Goal: Task Accomplishment & Management: Manage account settings

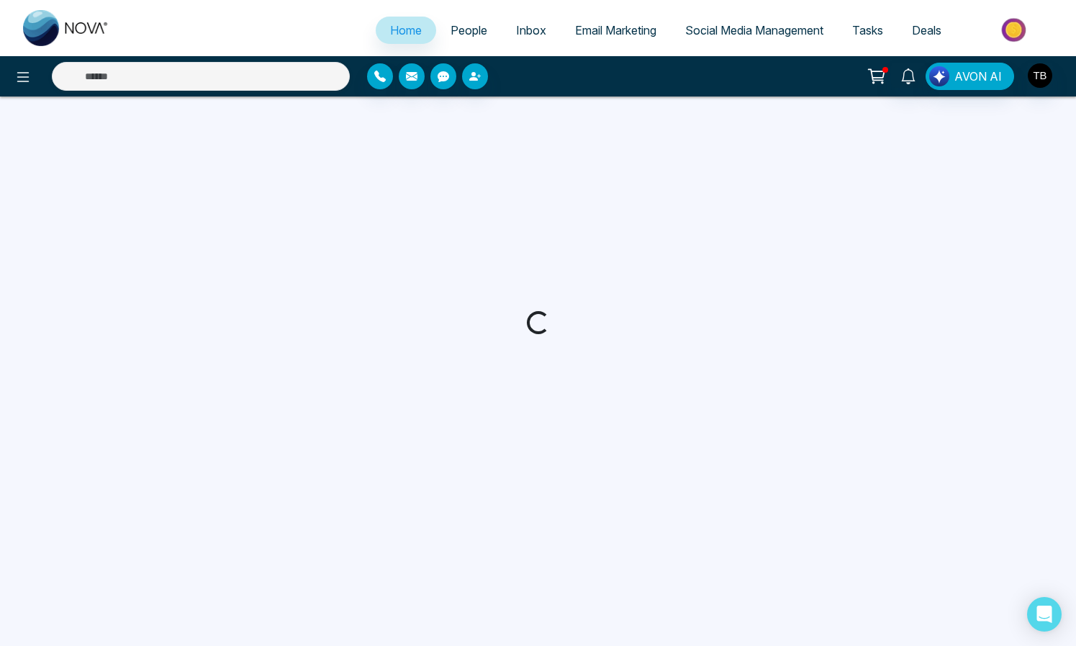
select select "*"
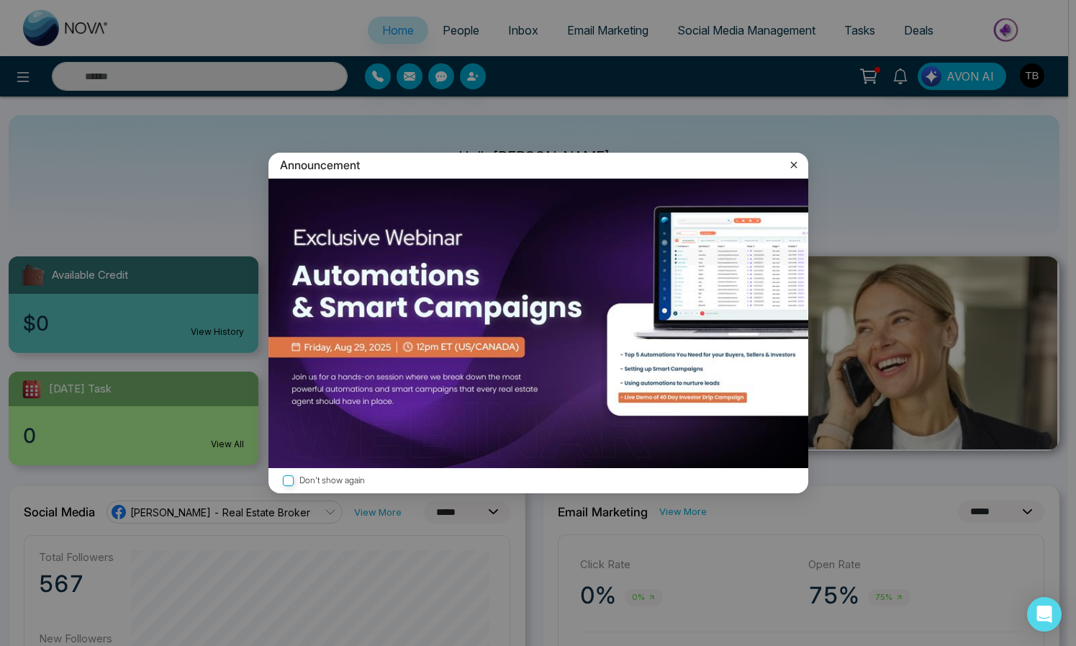
click at [790, 160] on icon at bounding box center [794, 165] width 14 height 14
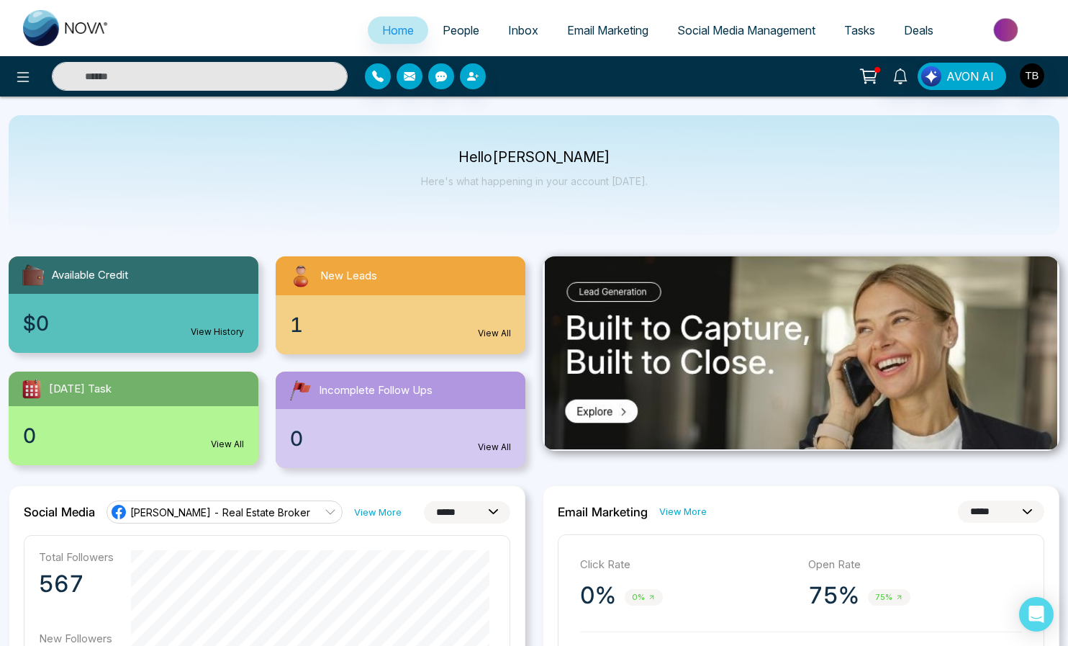
click at [482, 340] on link "View All" at bounding box center [494, 333] width 33 height 13
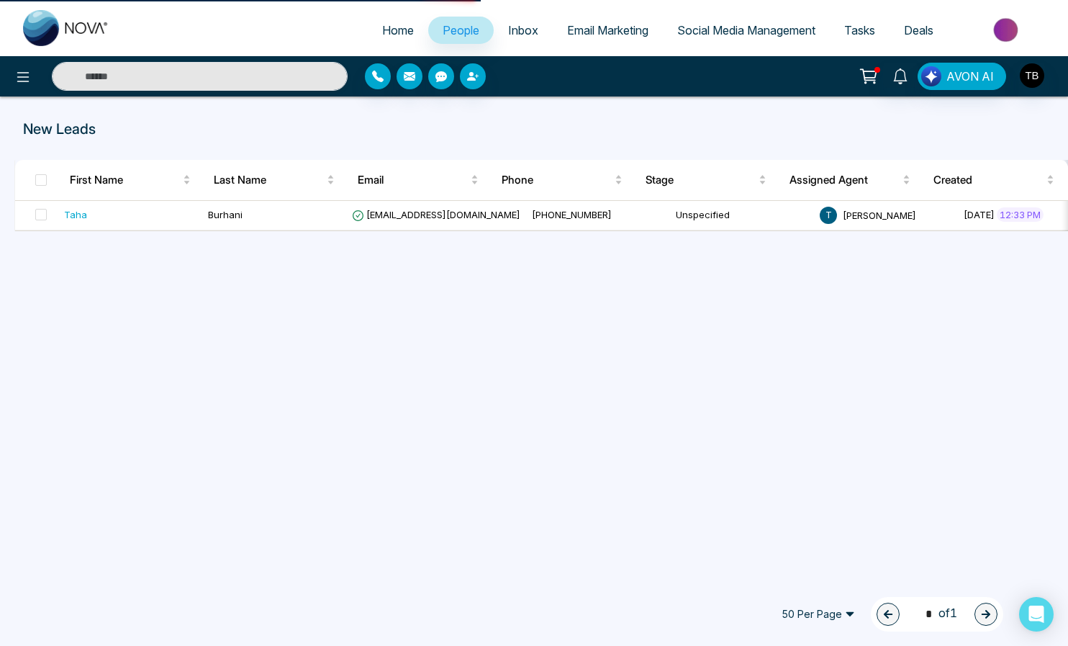
select select "*"
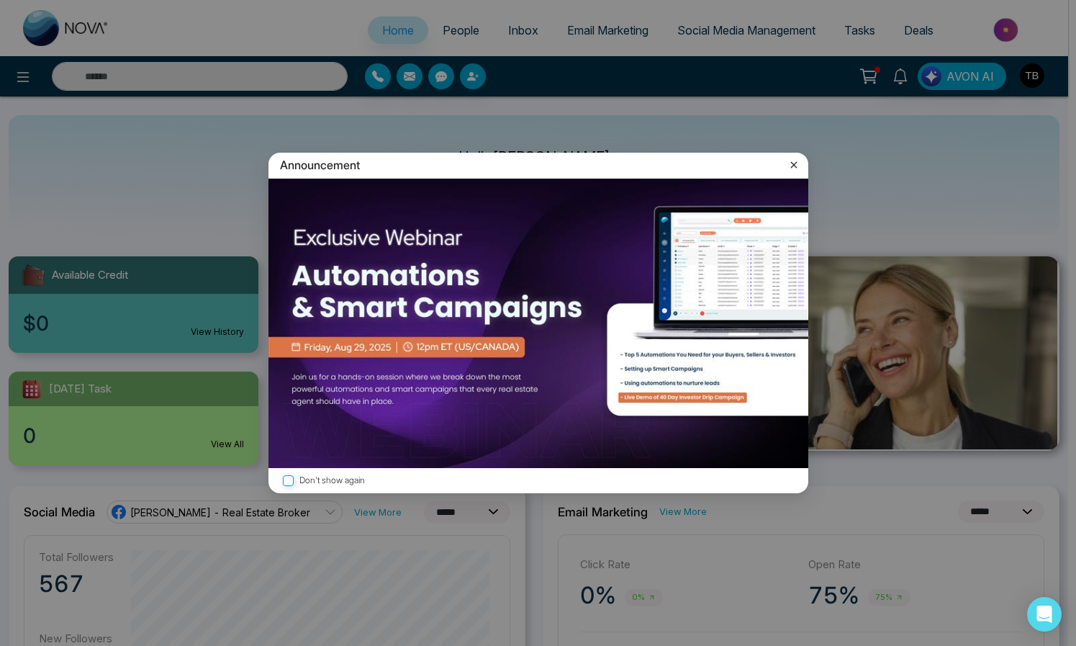
click at [790, 161] on icon at bounding box center [794, 165] width 14 height 14
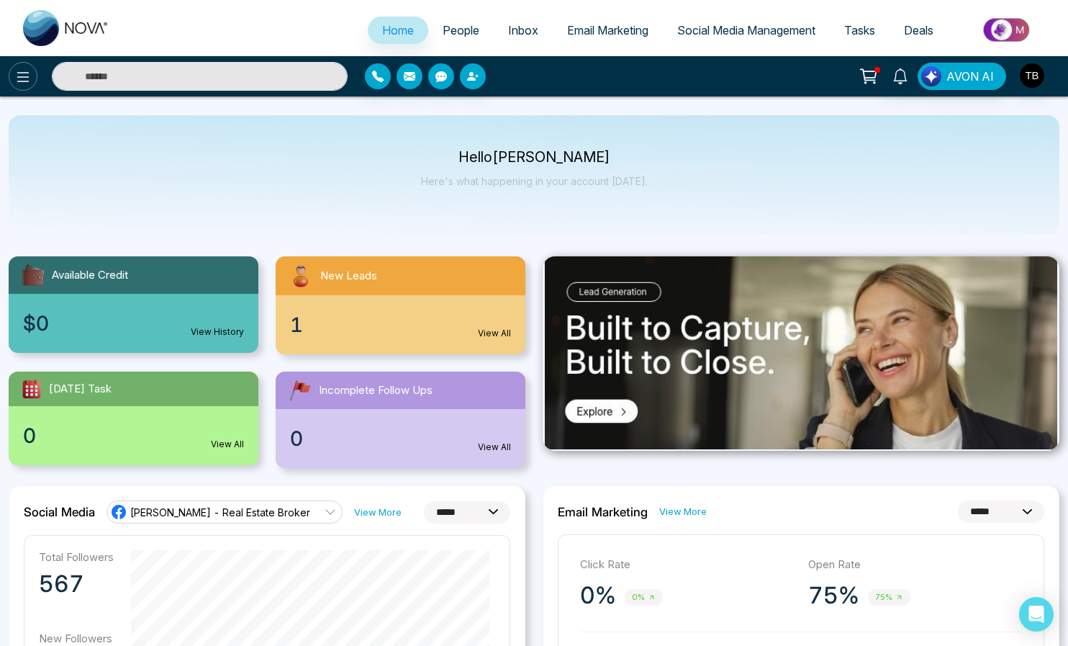
click at [30, 82] on icon at bounding box center [22, 76] width 17 height 17
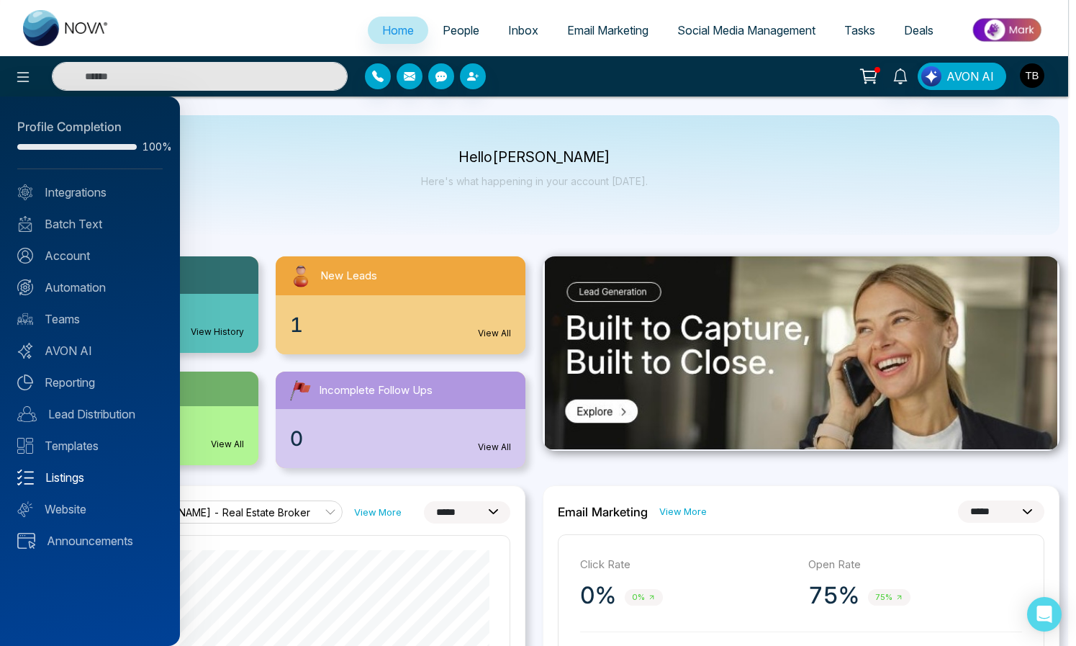
click at [71, 486] on link "Listings" at bounding box center [89, 477] width 145 height 17
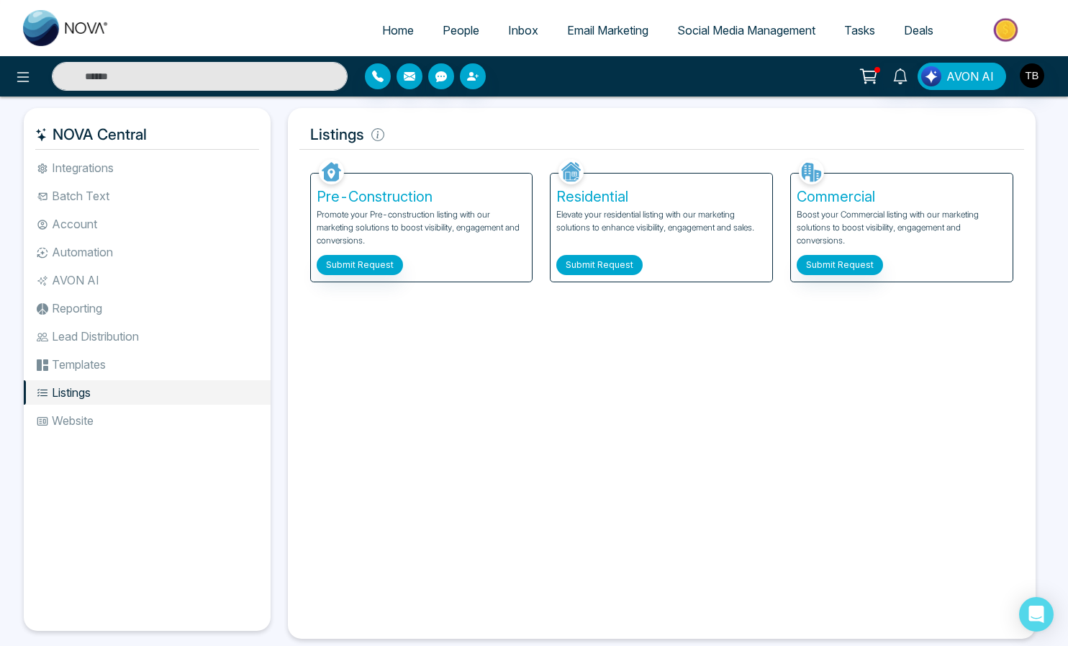
click at [615, 275] on button "Submit Request" at bounding box center [599, 265] width 86 height 20
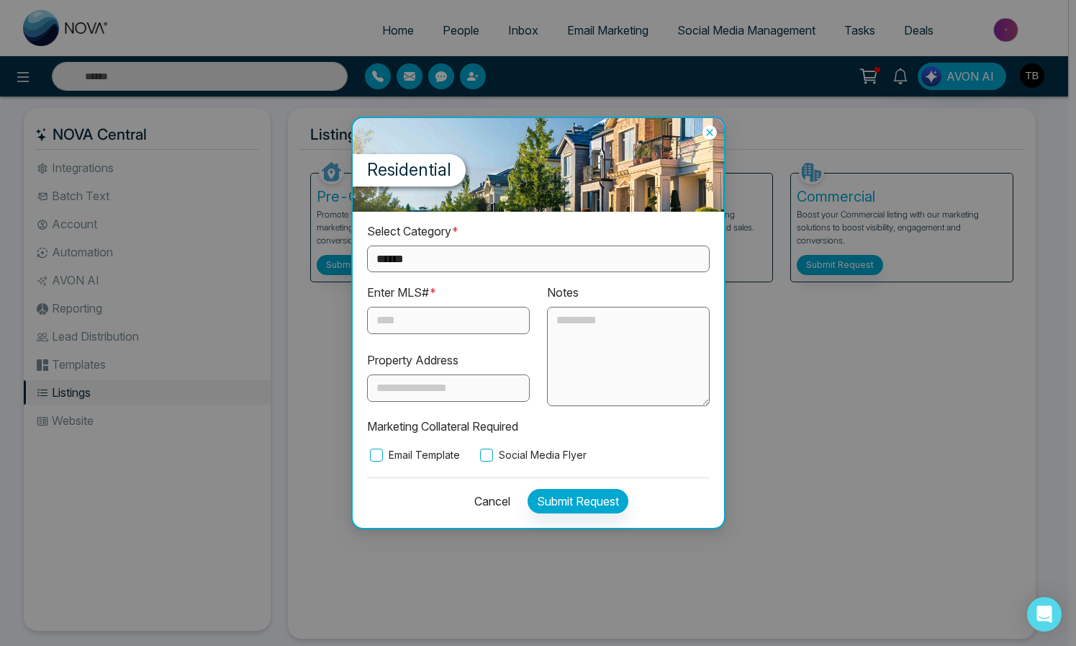
click at [474, 248] on select "**********" at bounding box center [538, 258] width 343 height 27
select select "*********"
click at [367, 245] on select "**********" at bounding box center [538, 258] width 343 height 27
click at [439, 307] on input "text" at bounding box center [448, 320] width 163 height 27
paste input "*********"
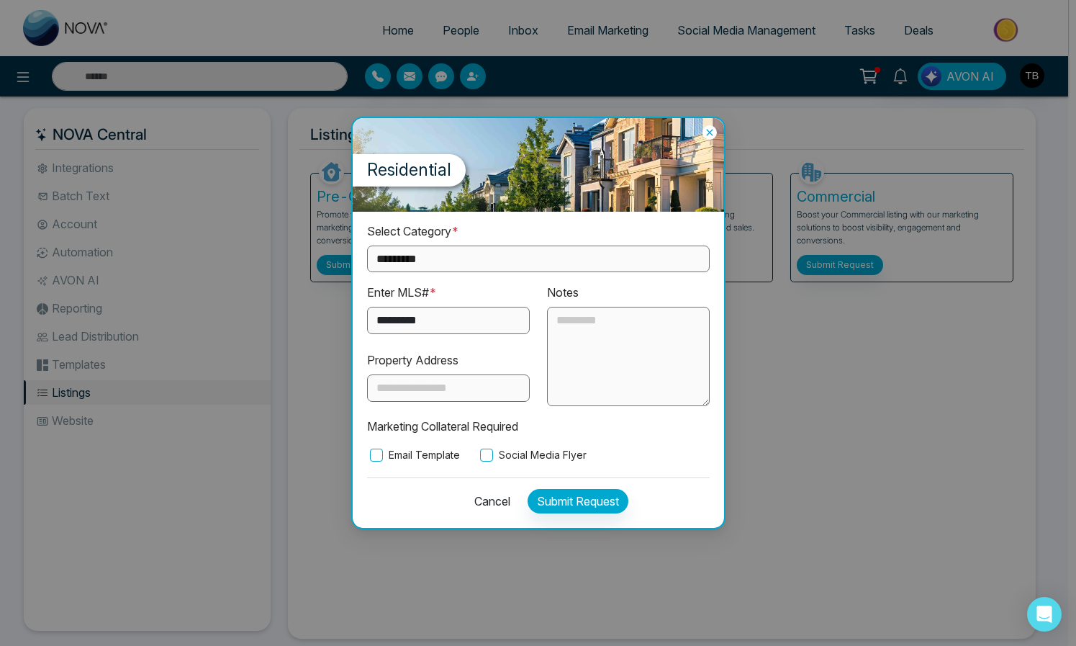
type input "*********"
click at [603, 513] on button "Submit Request" at bounding box center [578, 501] width 101 height 24
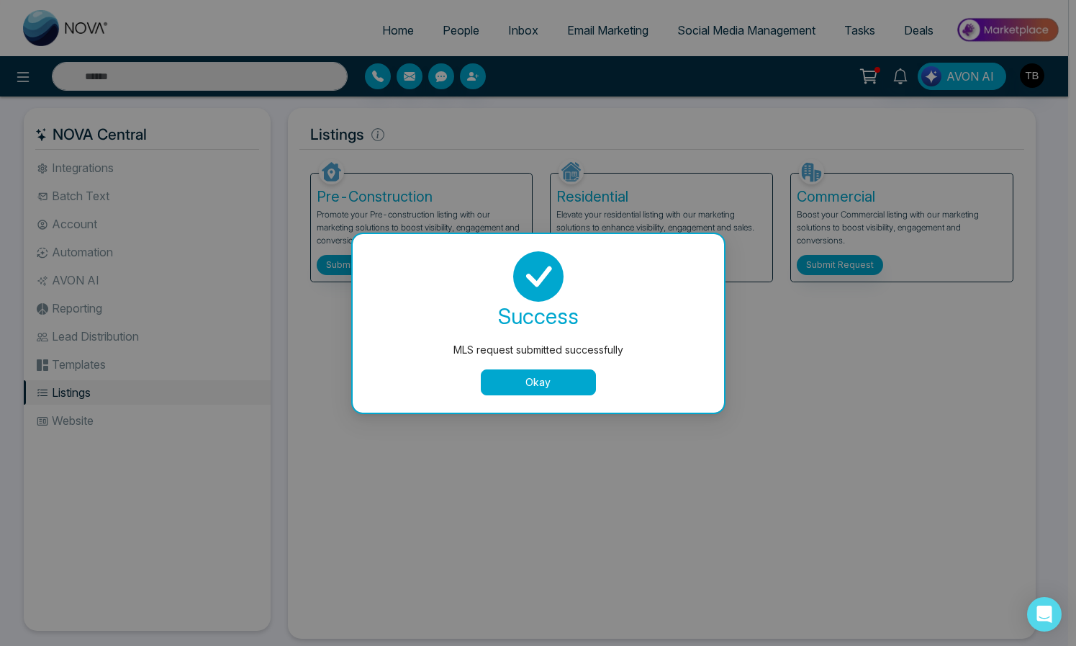
click at [548, 382] on button "Okay" at bounding box center [538, 382] width 115 height 26
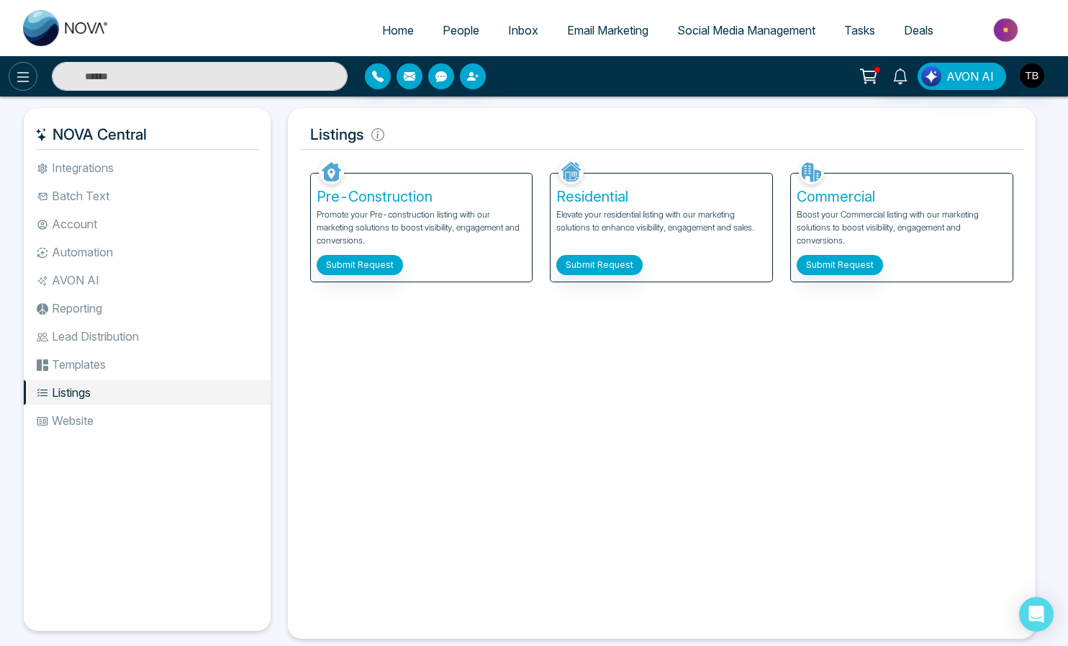
click at [14, 77] on button at bounding box center [23, 76] width 29 height 29
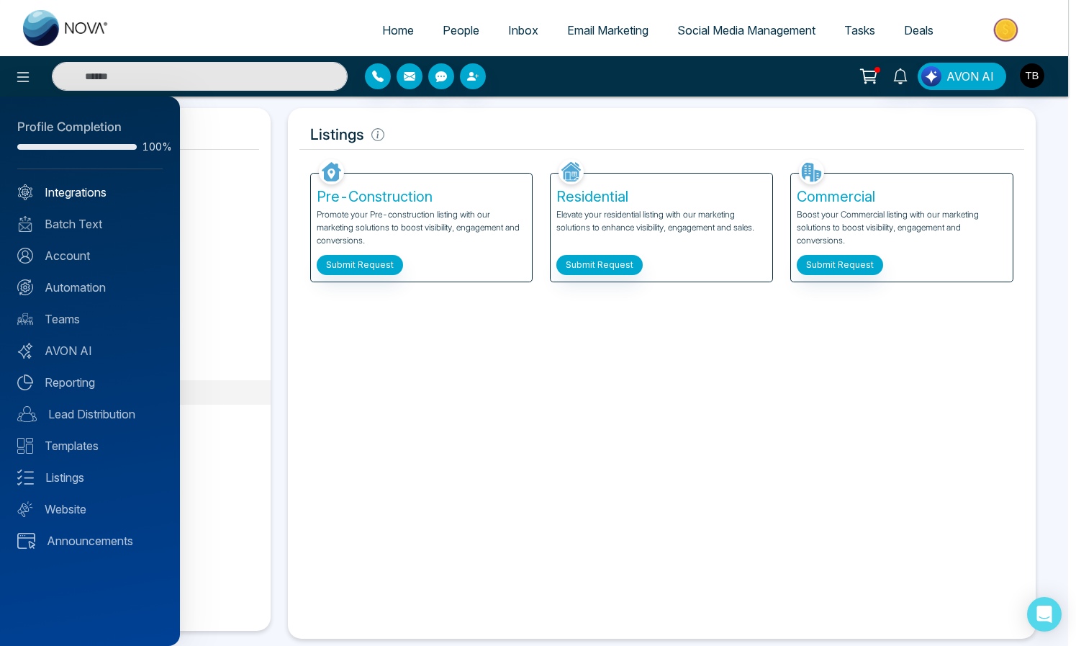
click at [84, 201] on link "Integrations" at bounding box center [89, 192] width 145 height 17
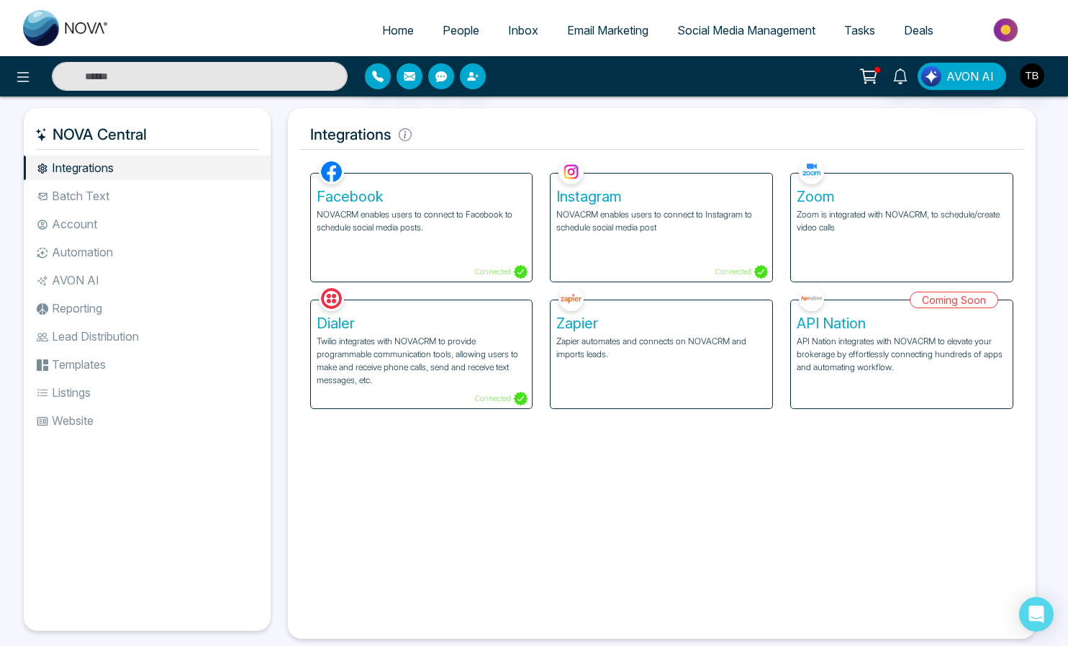
click at [83, 208] on li "Batch Text" at bounding box center [147, 196] width 247 height 24
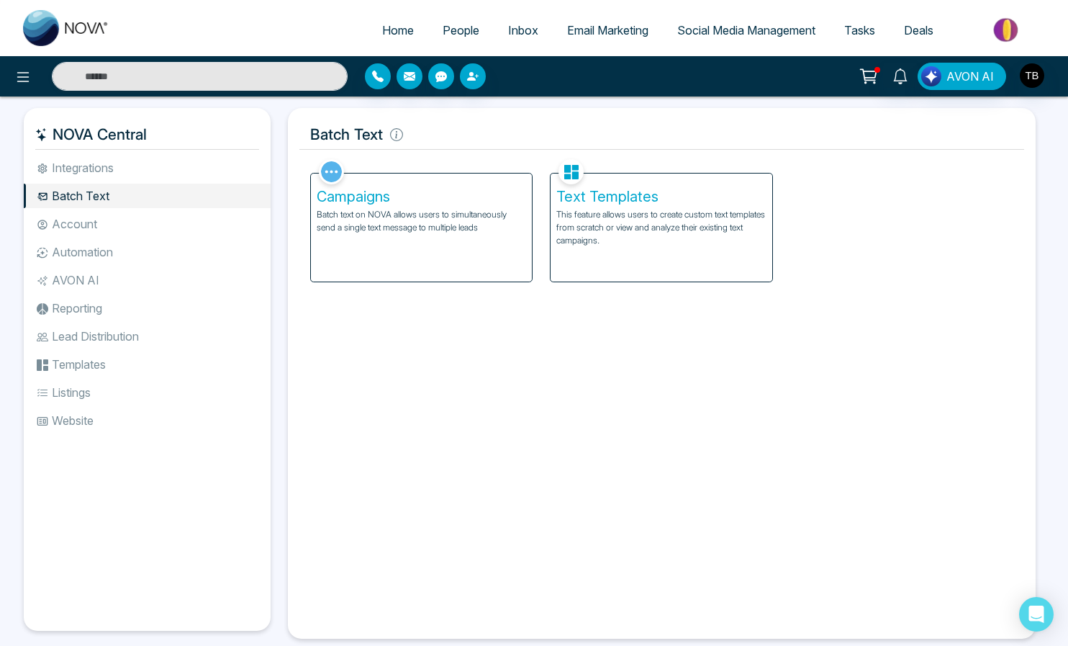
click at [96, 236] on li "Account" at bounding box center [147, 224] width 247 height 24
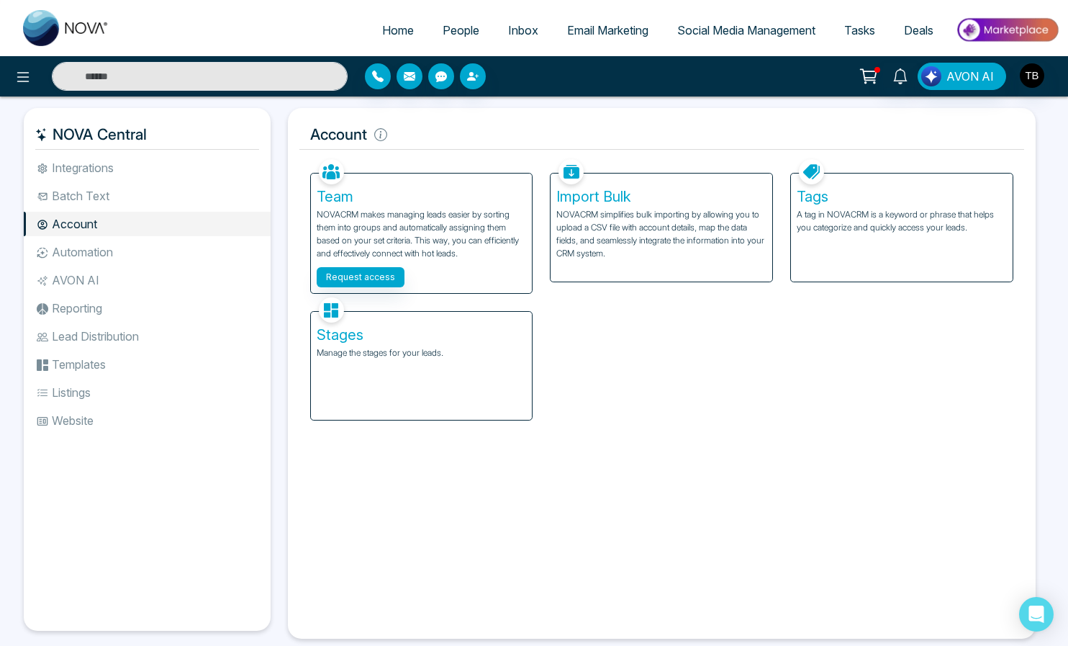
click at [64, 264] on li "Automation" at bounding box center [147, 252] width 247 height 24
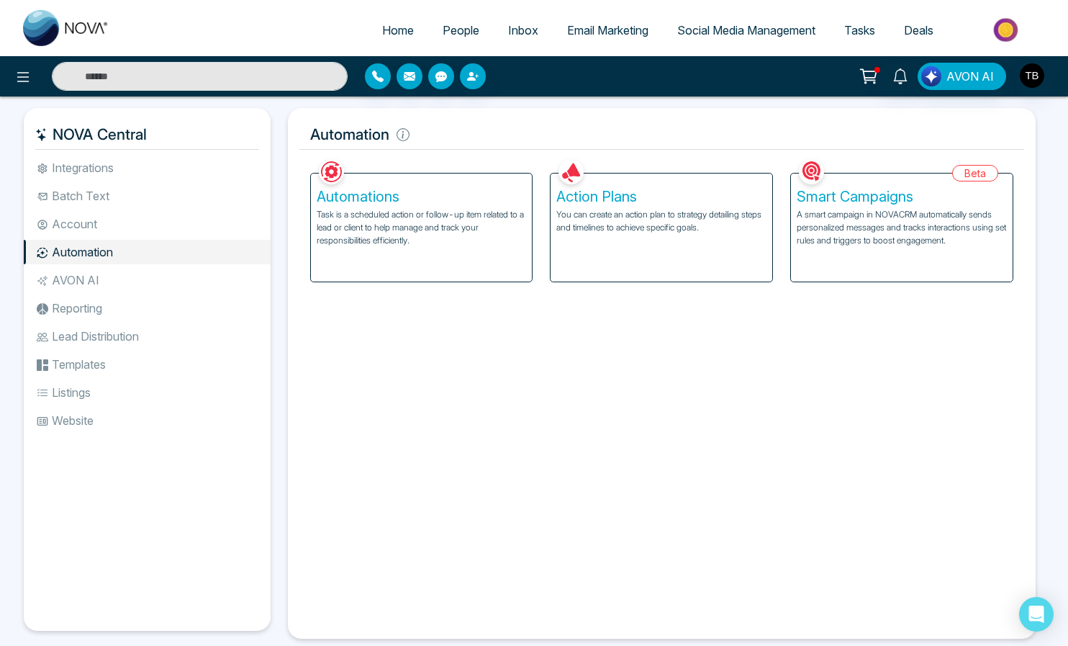
click at [382, 233] on p "Task is a scheduled action or follow-up item related to a lead or client to hel…" at bounding box center [422, 227] width 210 height 39
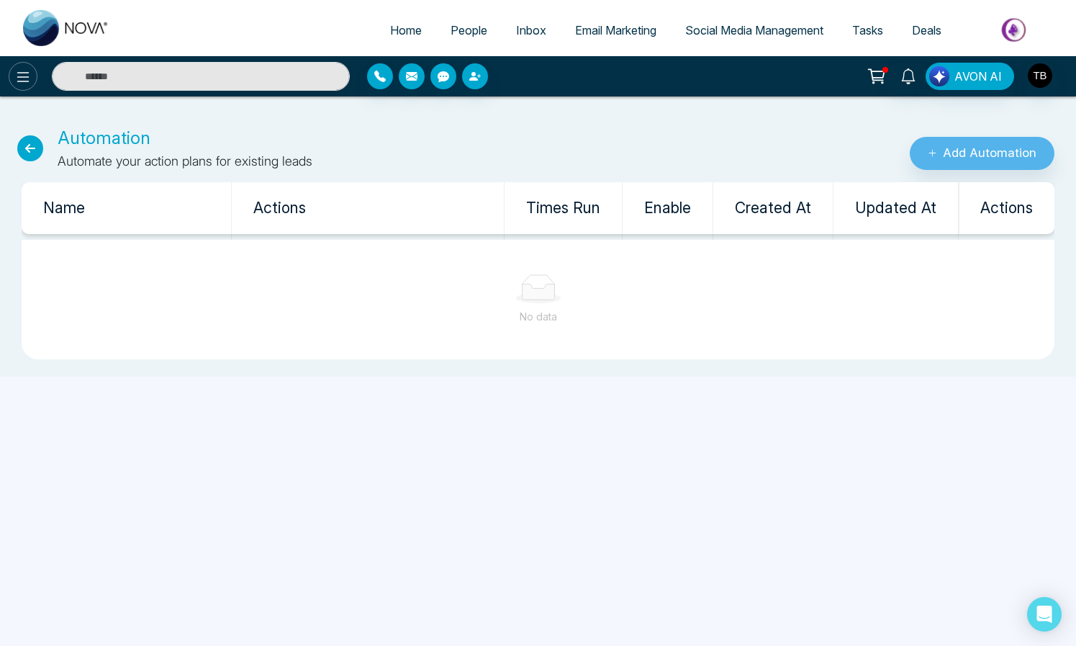
click at [29, 85] on icon at bounding box center [22, 76] width 17 height 17
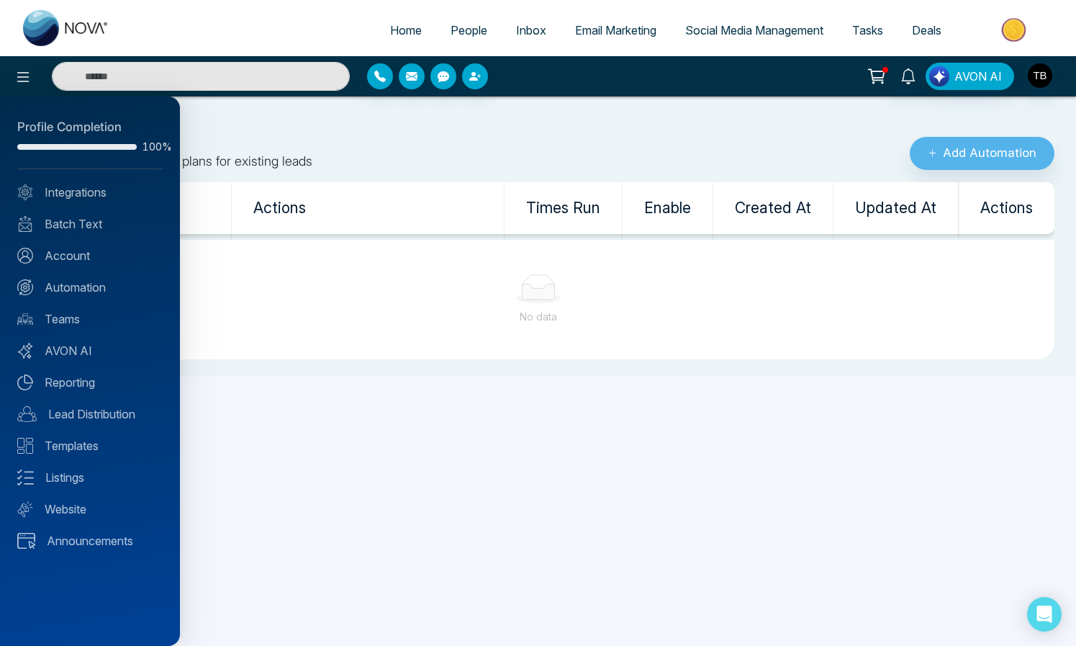
click at [360, 126] on div at bounding box center [538, 323] width 1076 height 646
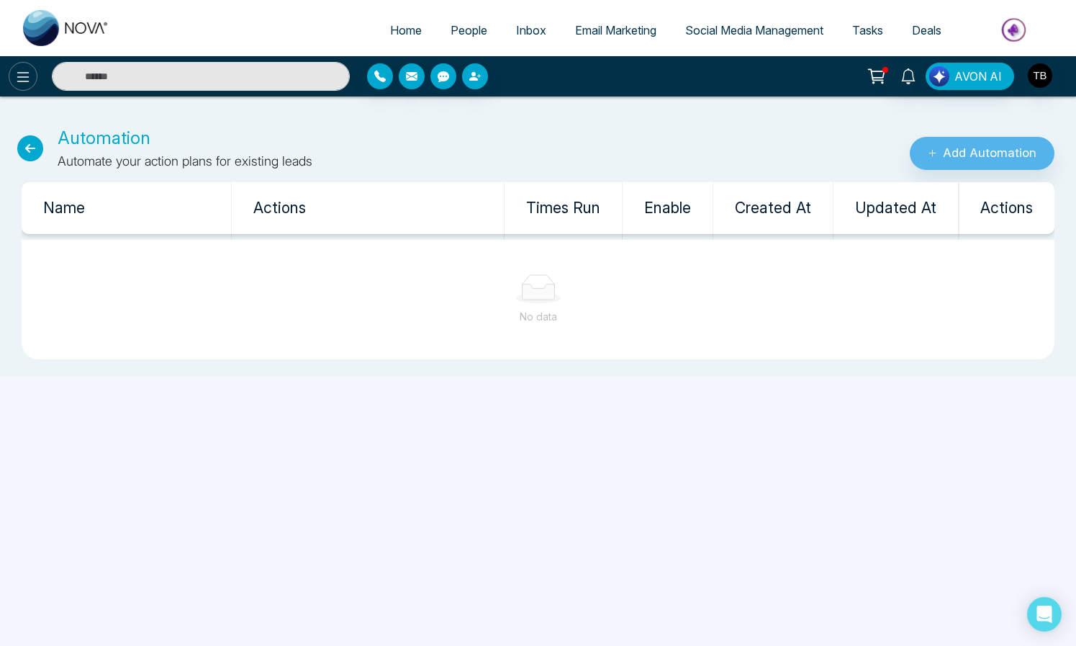
click at [30, 84] on icon at bounding box center [22, 76] width 17 height 17
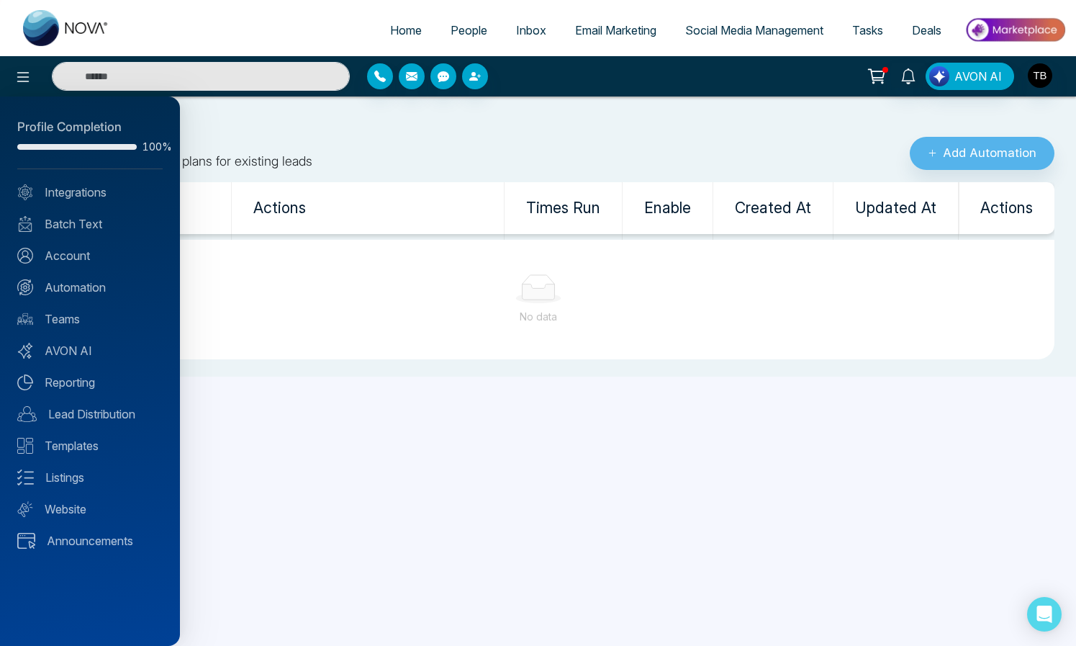
click at [85, 132] on div "Profile Completion" at bounding box center [89, 127] width 145 height 19
click at [76, 197] on link "Integrations" at bounding box center [89, 192] width 145 height 17
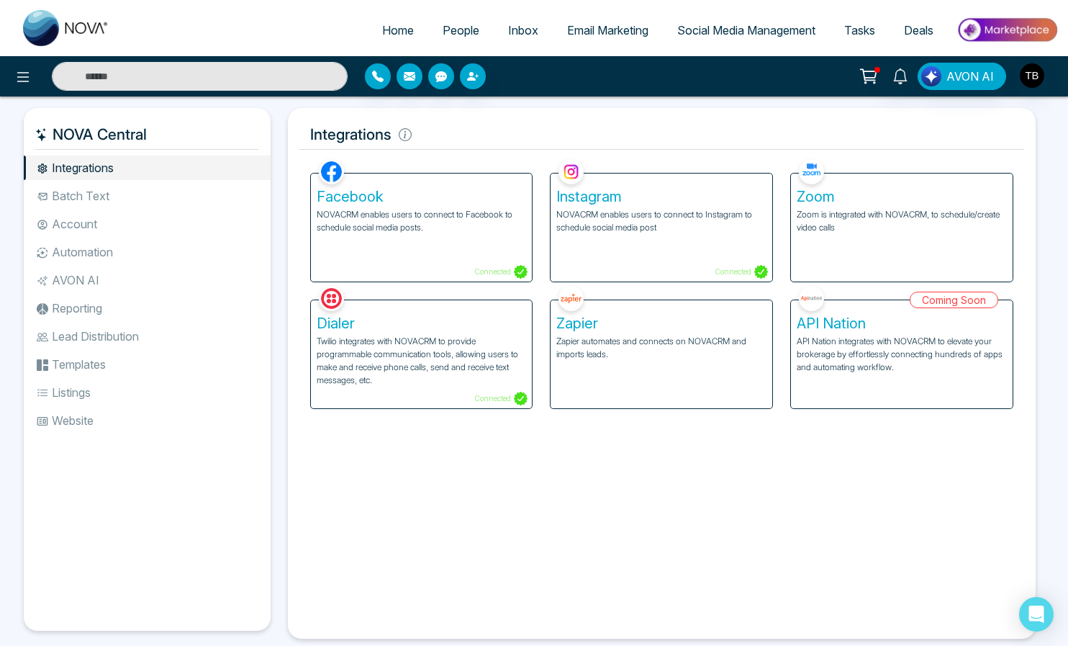
click at [83, 405] on li "Listings" at bounding box center [147, 392] width 247 height 24
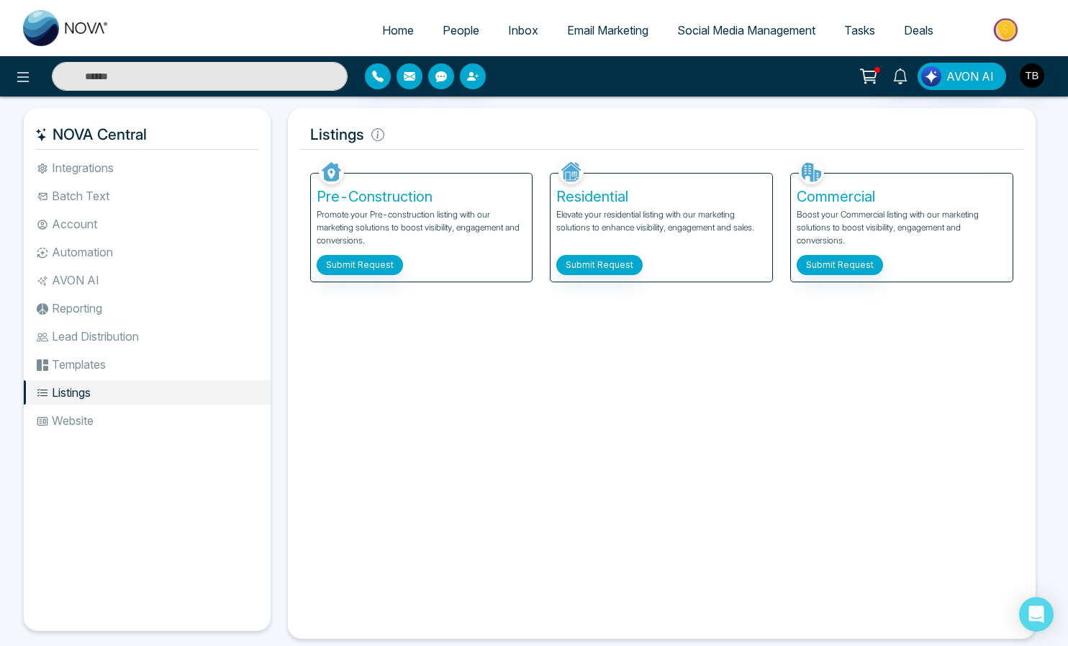
click at [73, 433] on li "Website" at bounding box center [147, 420] width 247 height 24
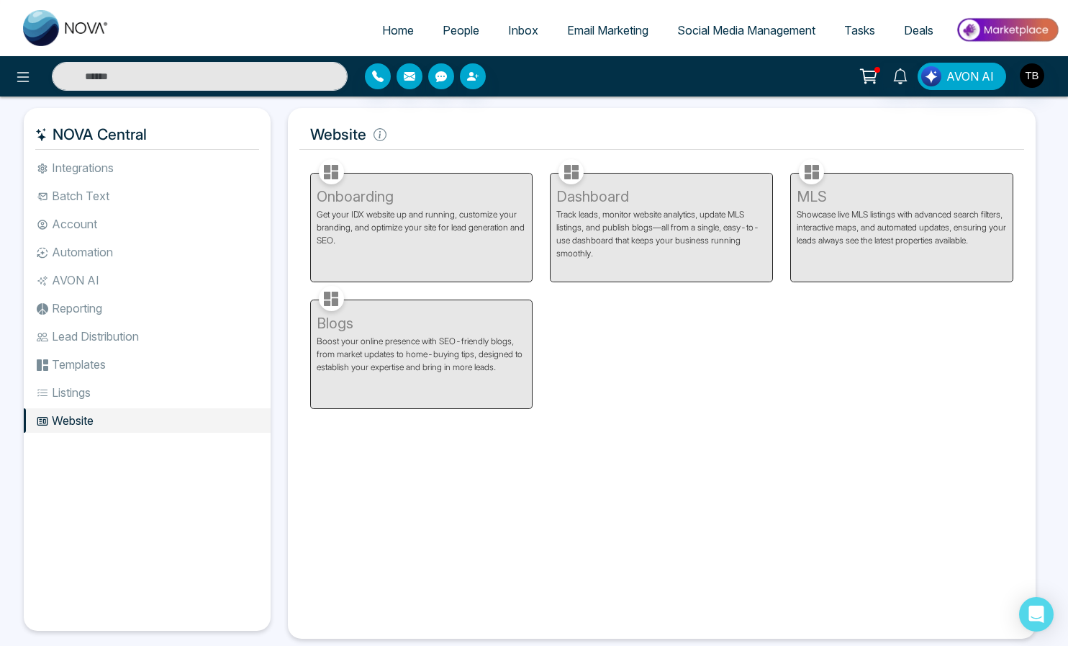
click at [843, 235] on div "MLS Showcase live MLS listings with advanced search filters, interactive maps, …" at bounding box center [902, 218] width 240 height 127
click at [662, 236] on div "Dashboard Track leads, monitor website analytics, update MLS listings, and publ…" at bounding box center [661, 218] width 240 height 127
click at [356, 220] on div "Onboarding Get your IDX website up and running, customize your branding, and op…" at bounding box center [422, 218] width 240 height 127
click at [391, 361] on div "Blogs Boost your online presence with SEO-friendly blogs, from market updates t…" at bounding box center [422, 345] width 240 height 127
click at [71, 405] on li "Listings" at bounding box center [147, 392] width 247 height 24
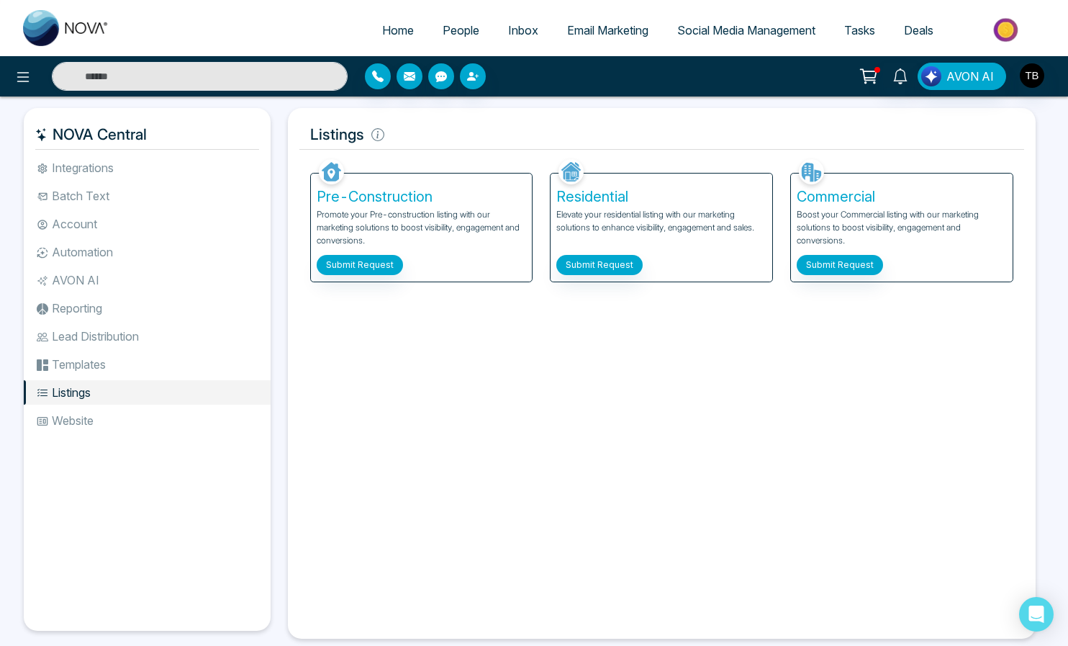
click at [94, 376] on li "Templates" at bounding box center [147, 364] width 247 height 24
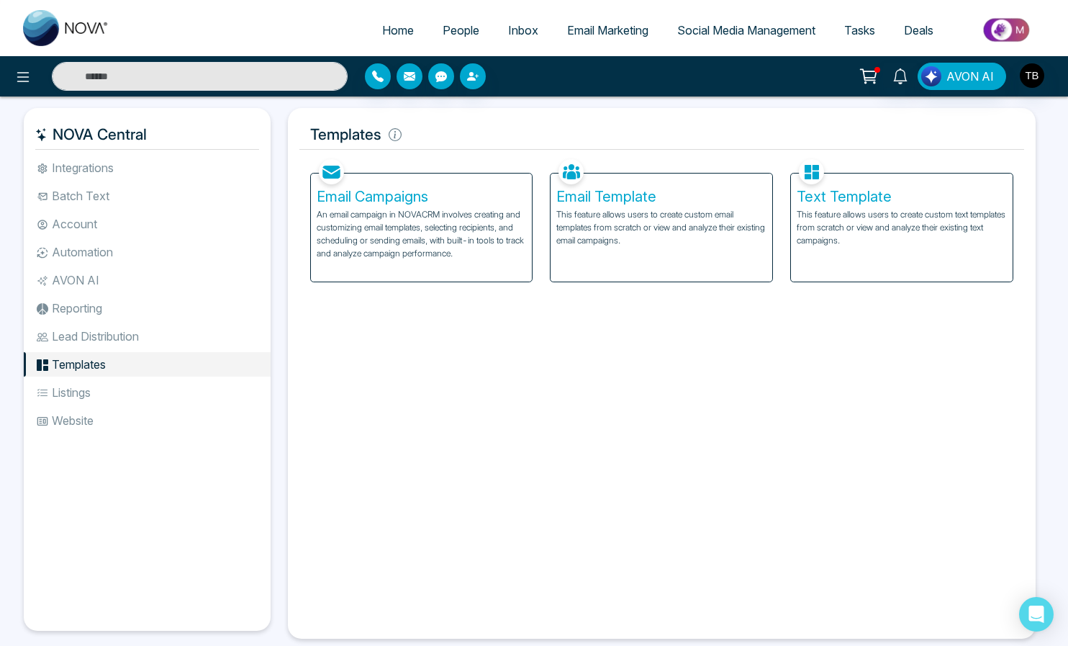
click at [385, 244] on p "An email campaign in NOVACRM involves creating and customizing email templates,…" at bounding box center [422, 234] width 210 height 52
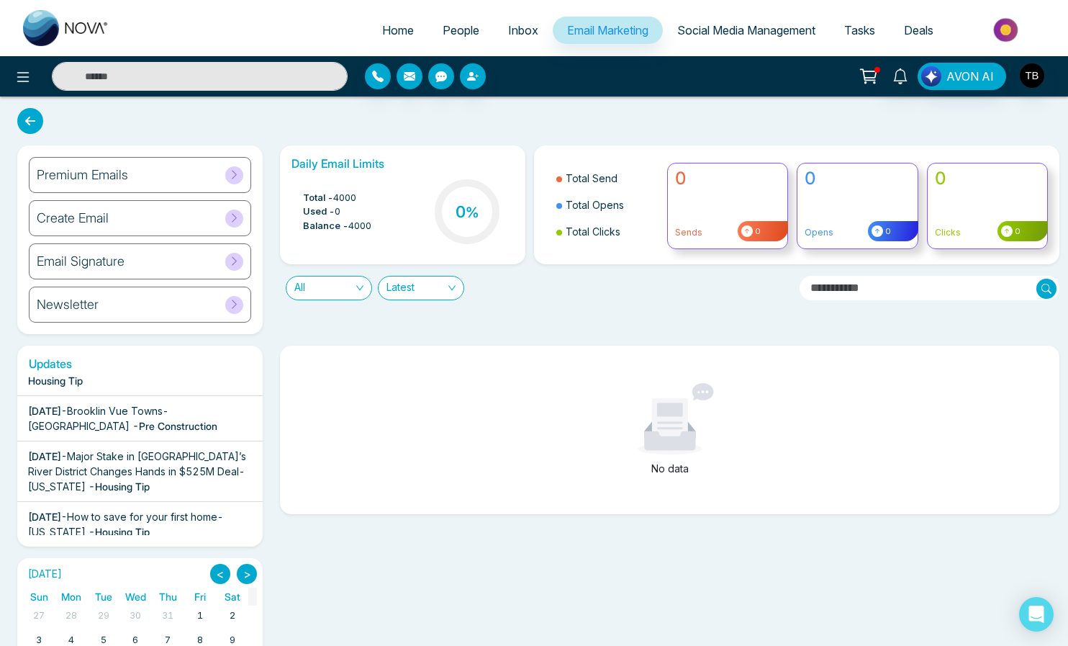
scroll to position [300, 0]
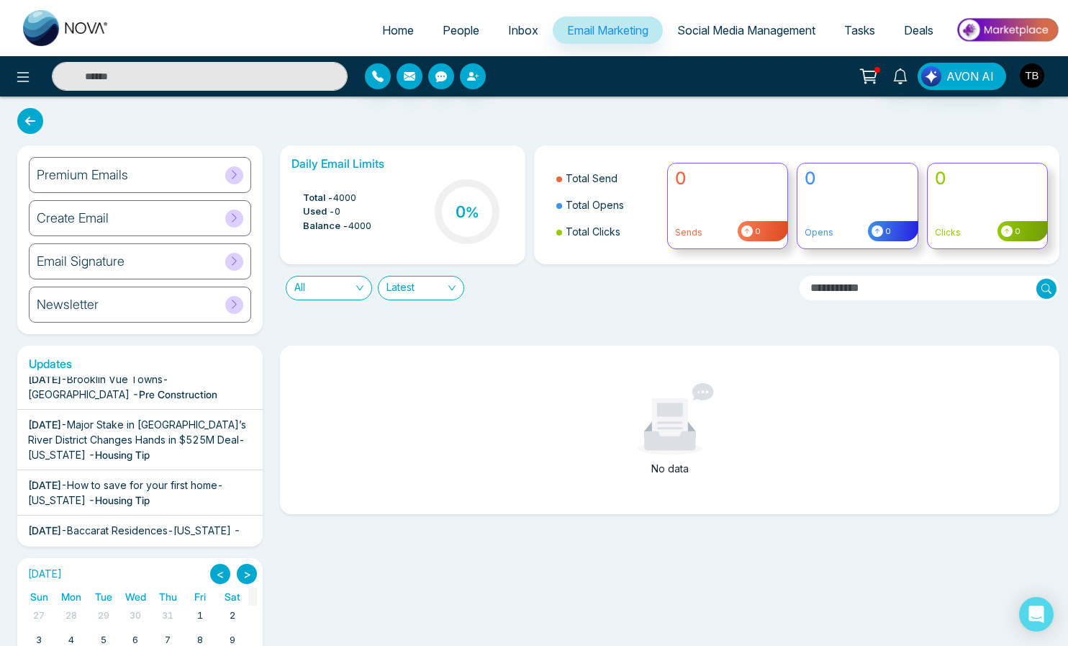
click at [154, 400] on span "Brooklin Vue Towns-[GEOGRAPHIC_DATA]" at bounding box center [98, 386] width 140 height 27
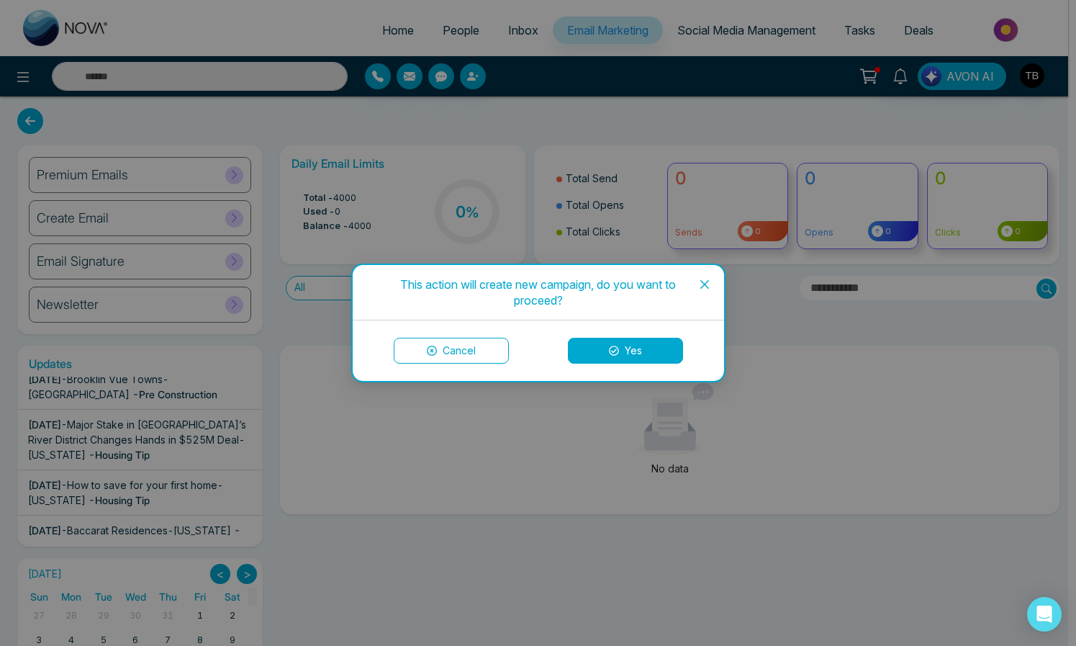
click at [481, 350] on button "Cancel" at bounding box center [451, 351] width 115 height 26
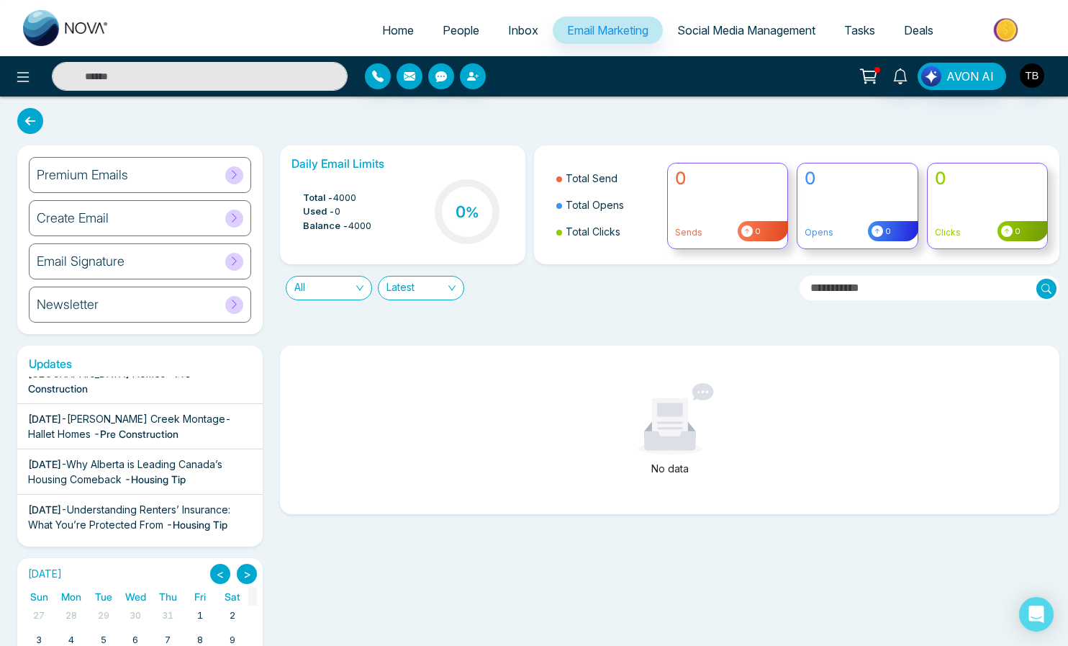
scroll to position [1258, 0]
click at [155, 380] on span "[PERSON_NAME] View Home- [GEOGRAPHIC_DATA] Homes" at bounding box center [119, 366] width 183 height 27
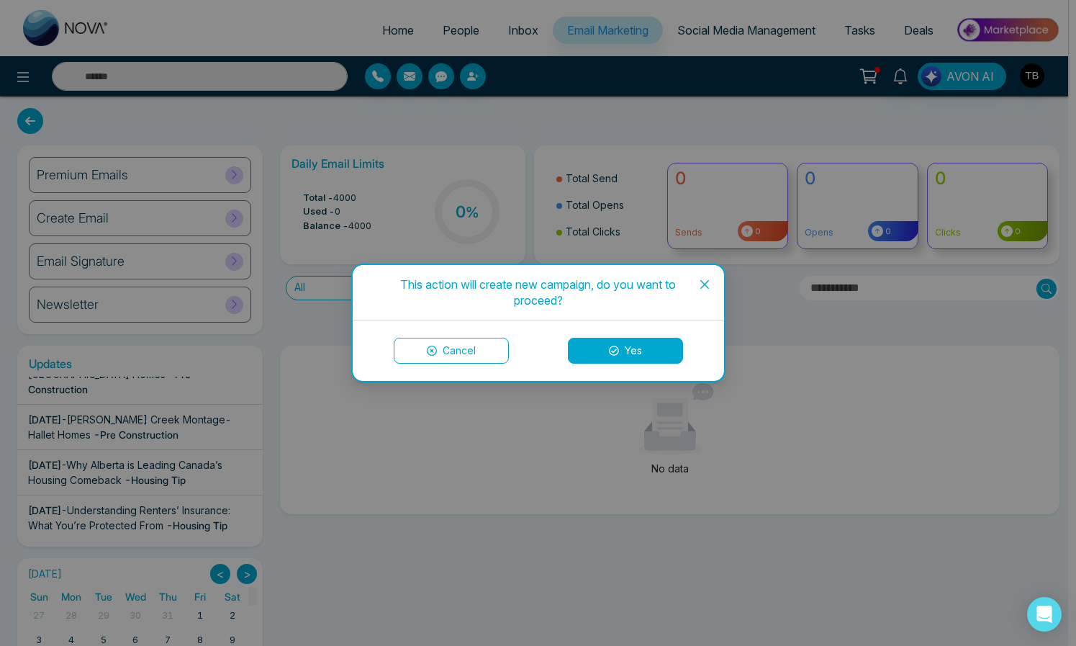
click at [626, 349] on button "Yes" at bounding box center [625, 351] width 115 height 26
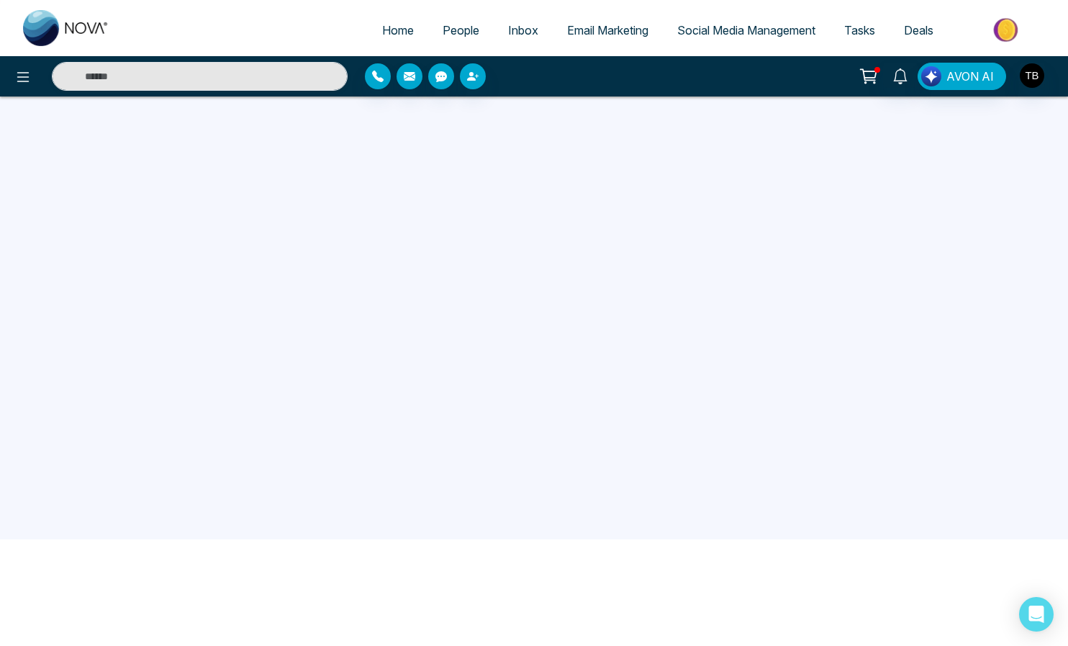
scroll to position [143, 0]
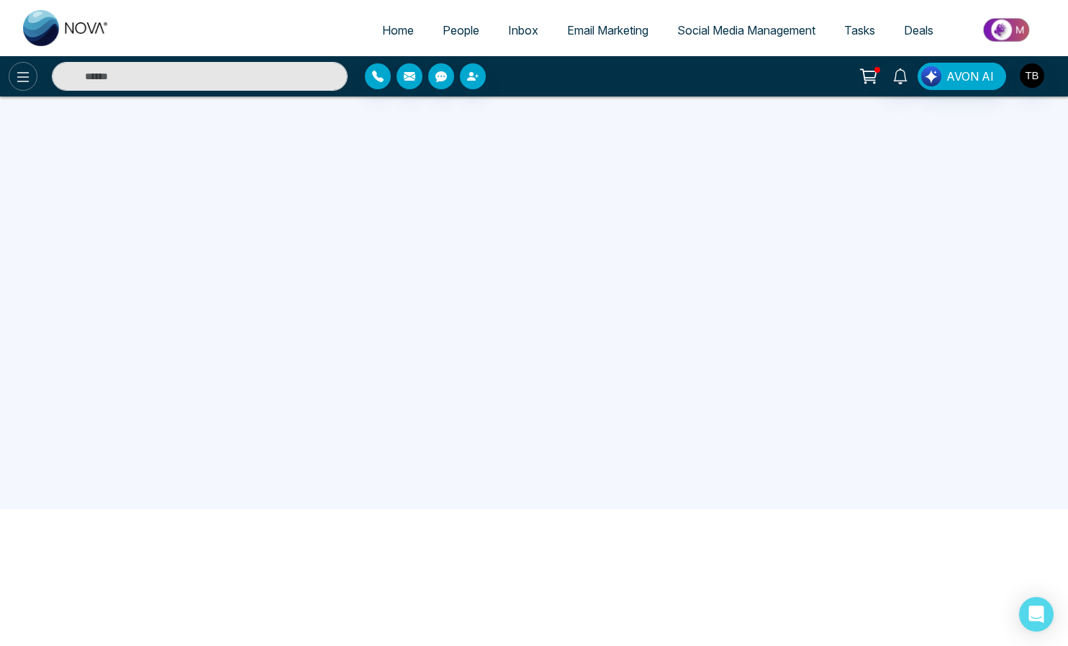
click at [19, 76] on icon at bounding box center [22, 76] width 17 height 17
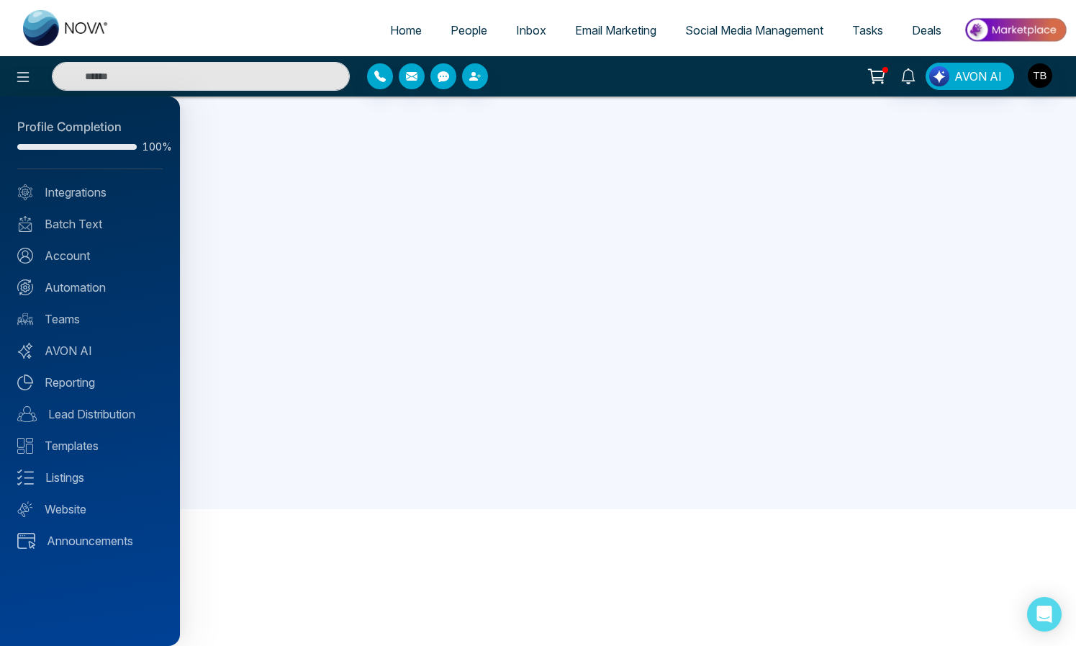
click at [320, 148] on div at bounding box center [538, 323] width 1076 height 646
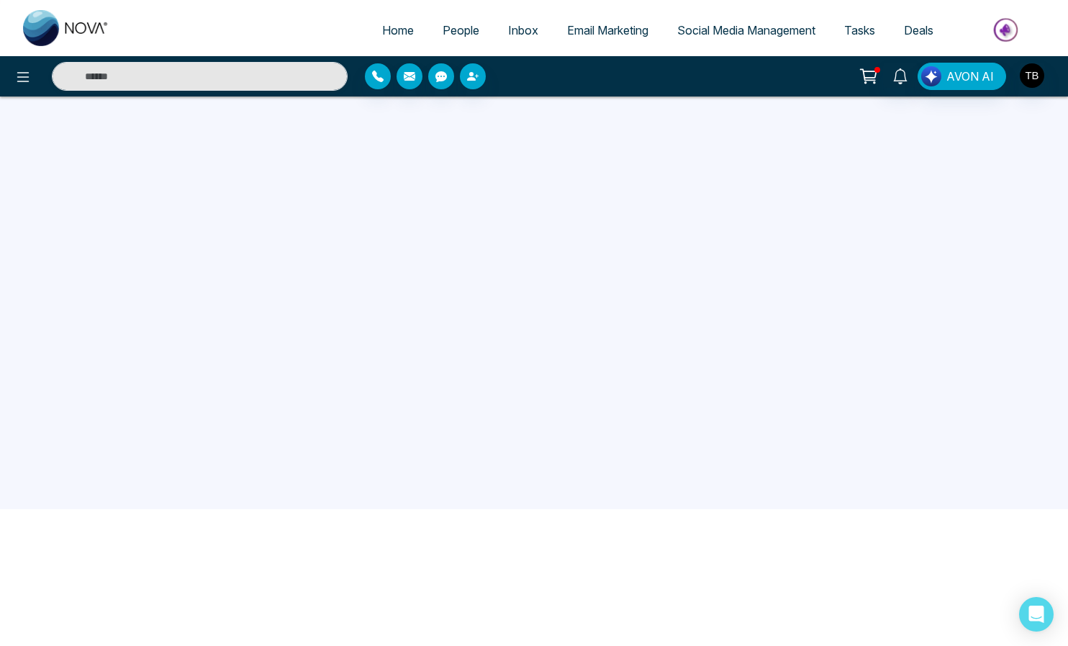
click at [46, 27] on img at bounding box center [66, 28] width 86 height 36
select select "*"
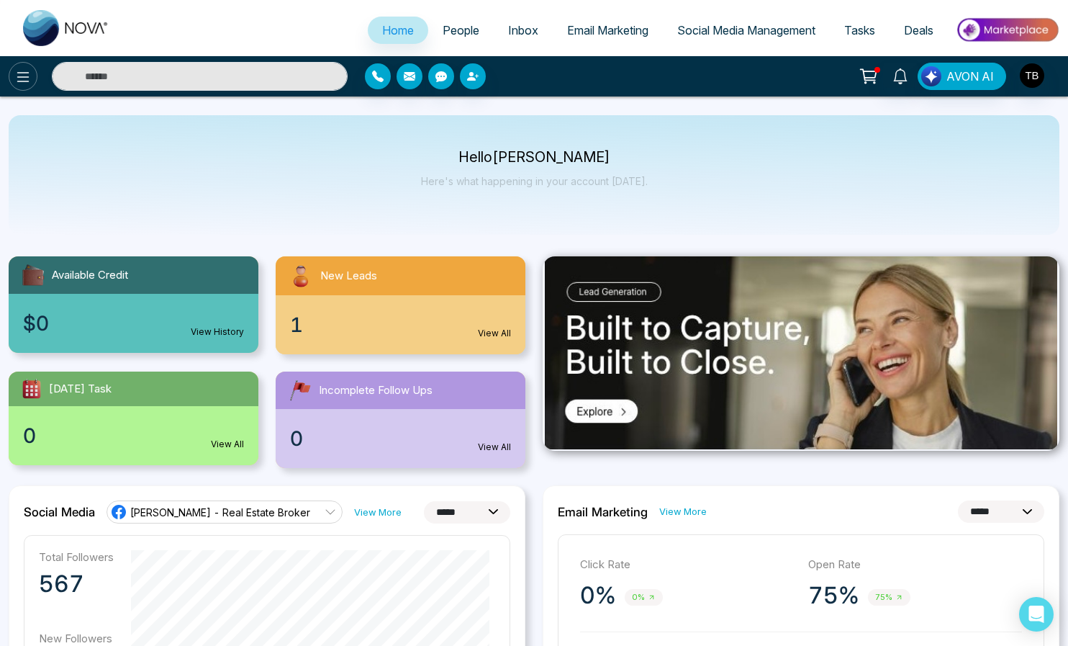
click at [24, 76] on icon at bounding box center [22, 76] width 17 height 17
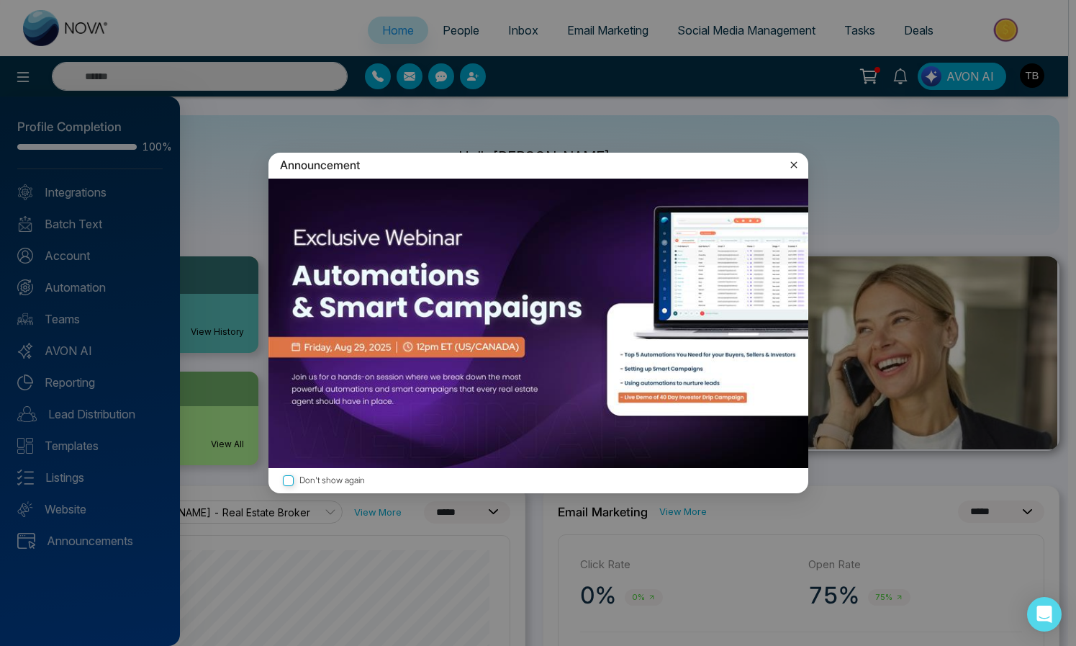
click at [795, 166] on icon at bounding box center [794, 165] width 14 height 14
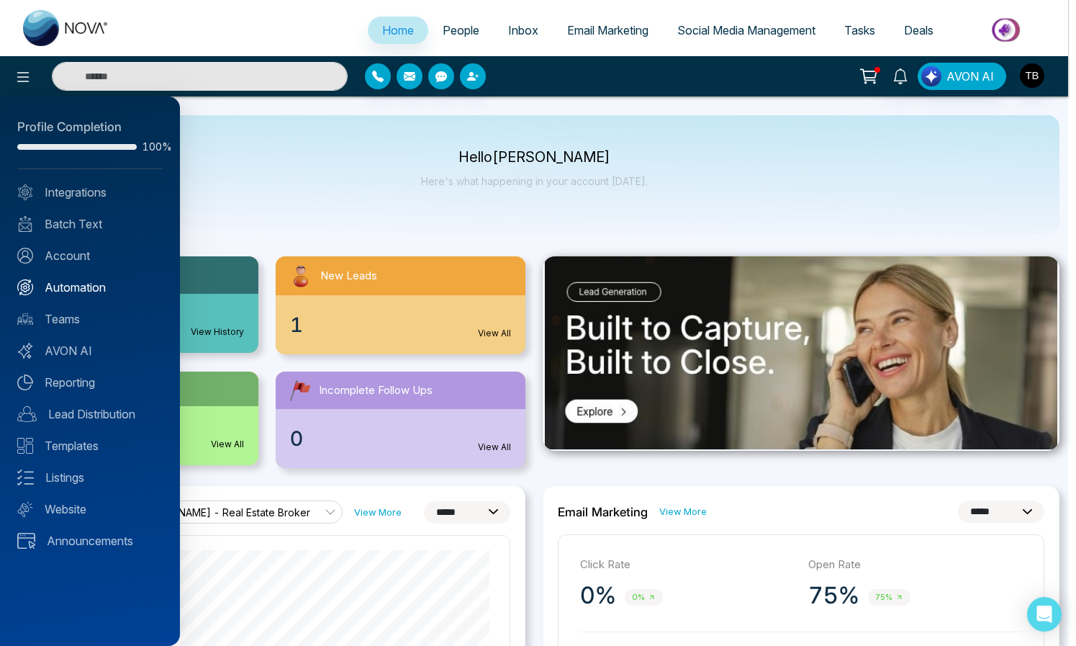
click at [96, 296] on link "Automation" at bounding box center [89, 287] width 145 height 17
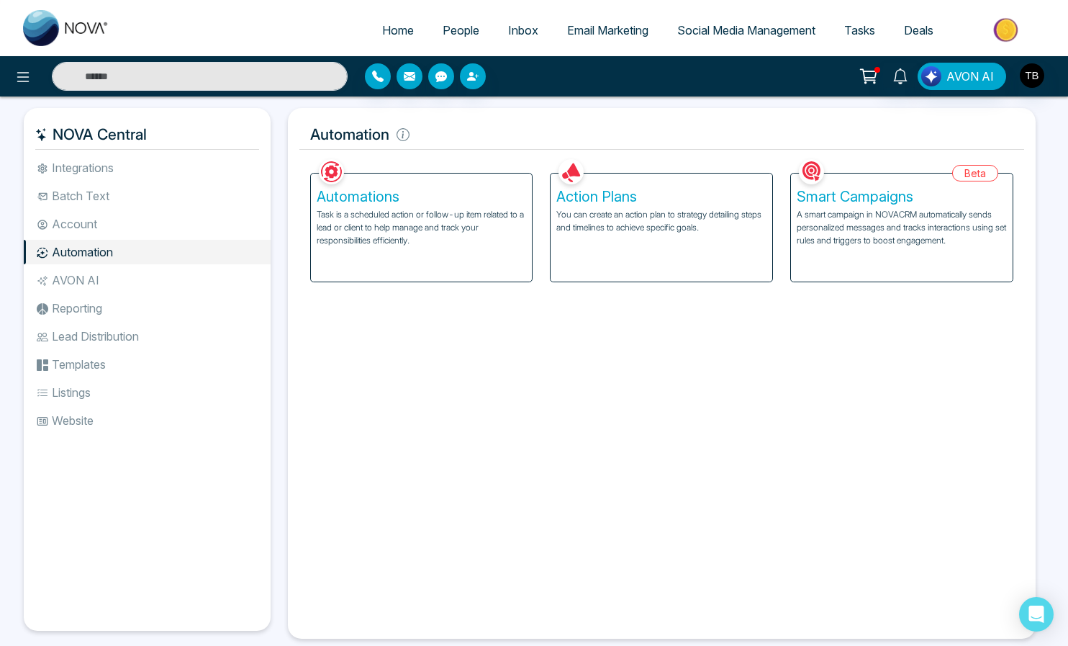
click at [73, 433] on li "Website" at bounding box center [147, 420] width 247 height 24
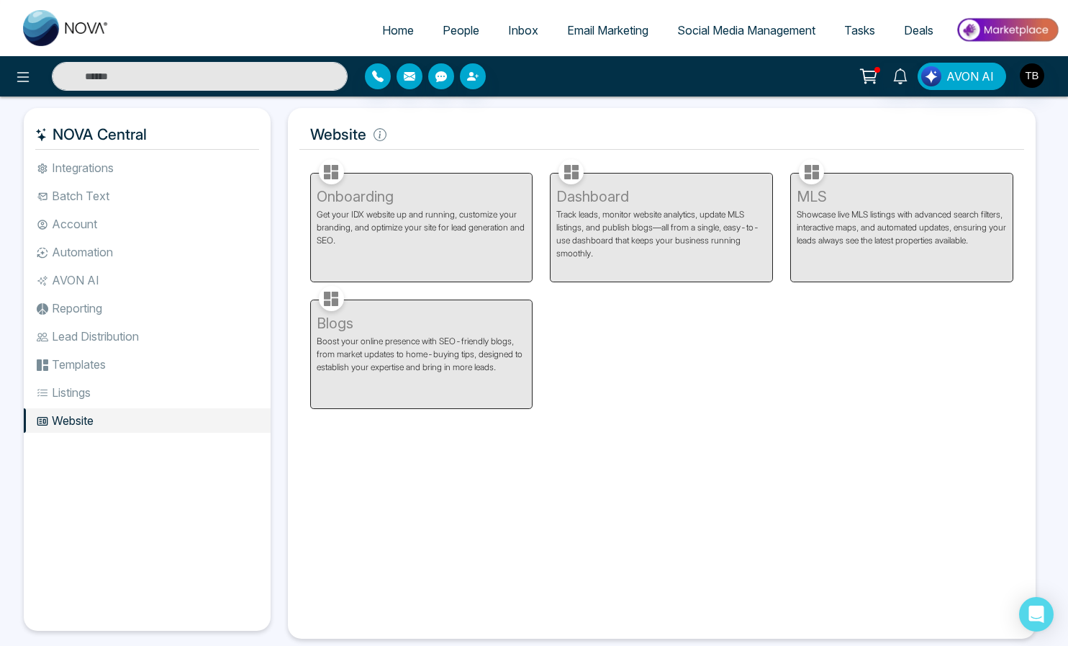
click at [454, 33] on span "People" at bounding box center [461, 30] width 37 height 14
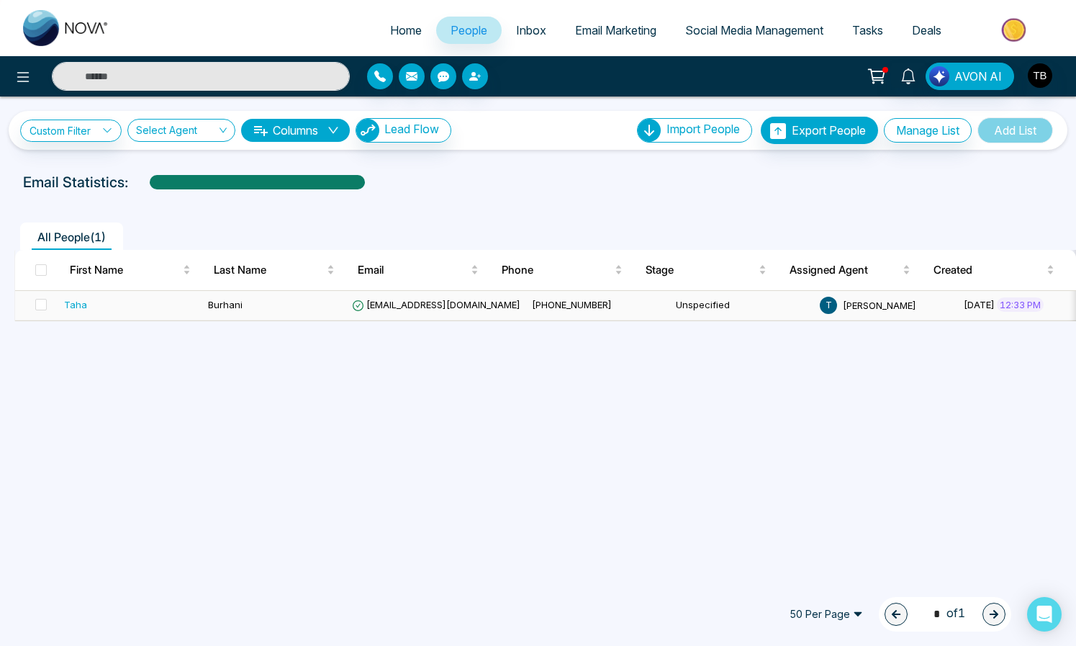
click at [86, 312] on div "Taha" at bounding box center [75, 304] width 23 height 14
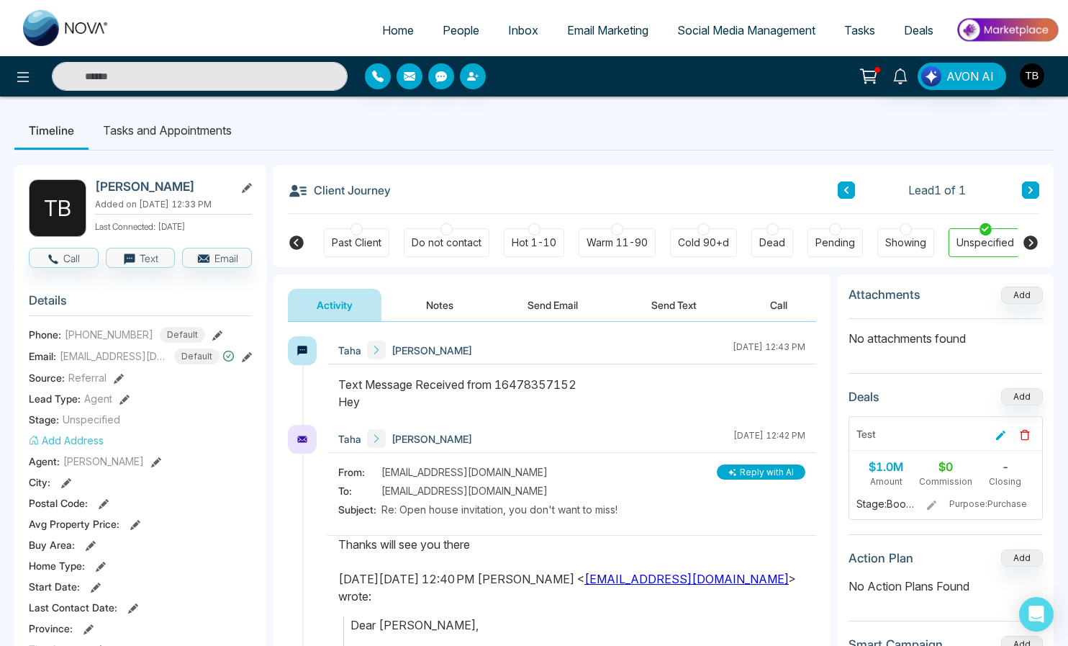
scroll to position [0, 448]
click at [79, 446] on button "Add Address" at bounding box center [66, 440] width 75 height 15
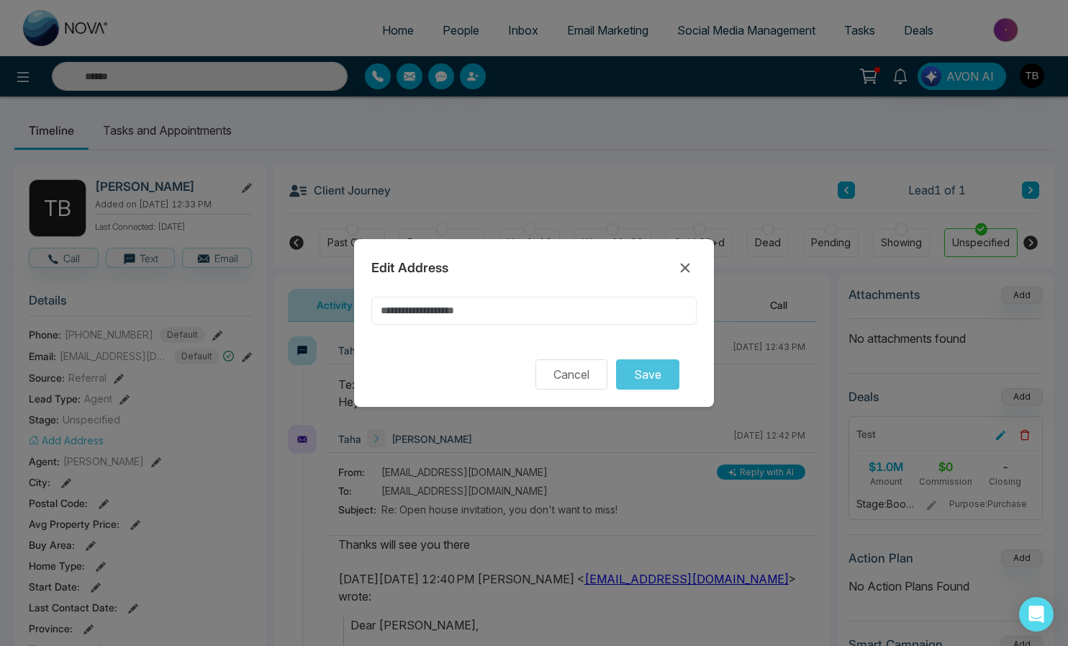
click at [522, 312] on input at bounding box center [533, 311] width 325 height 28
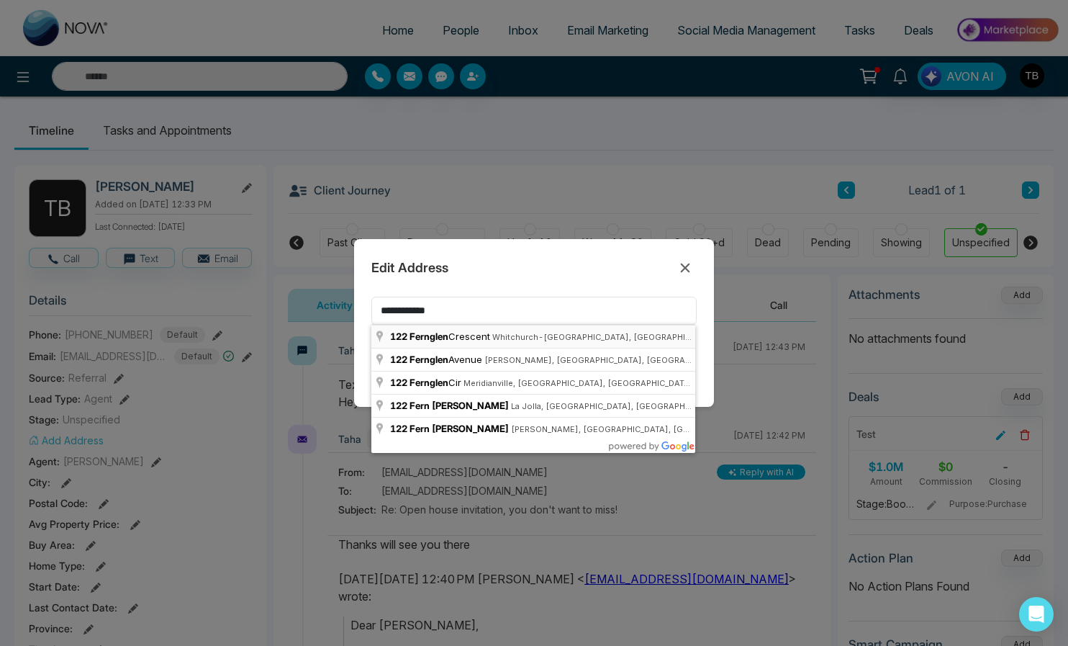
type input "**********"
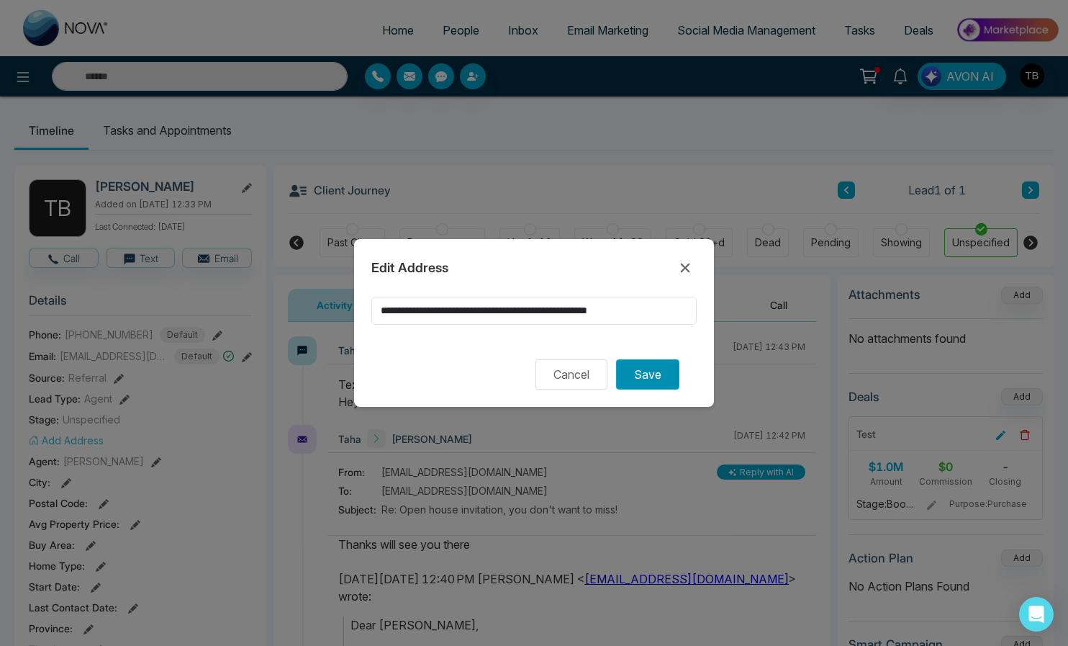
click at [637, 384] on button "Save" at bounding box center [647, 374] width 63 height 30
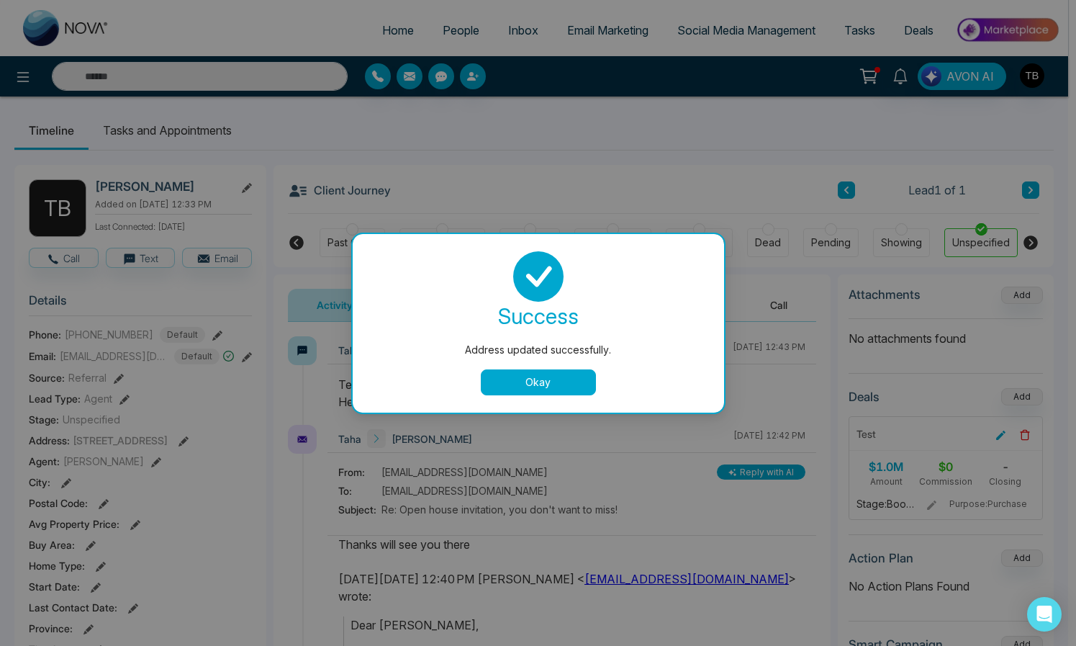
click at [549, 382] on button "Okay" at bounding box center [538, 382] width 115 height 26
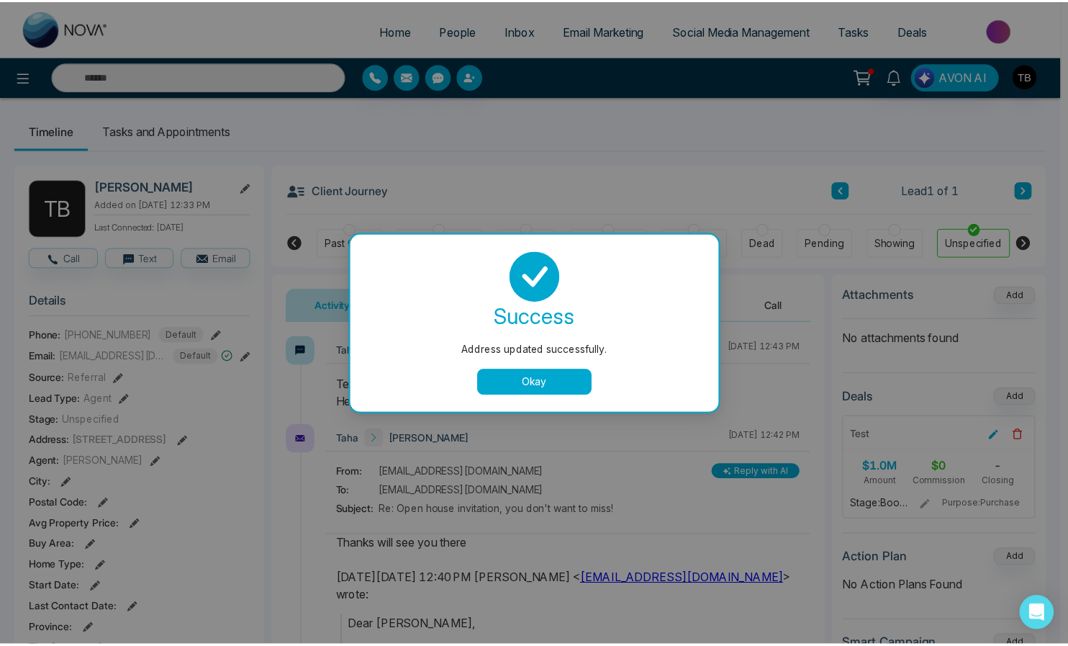
scroll to position [0, 440]
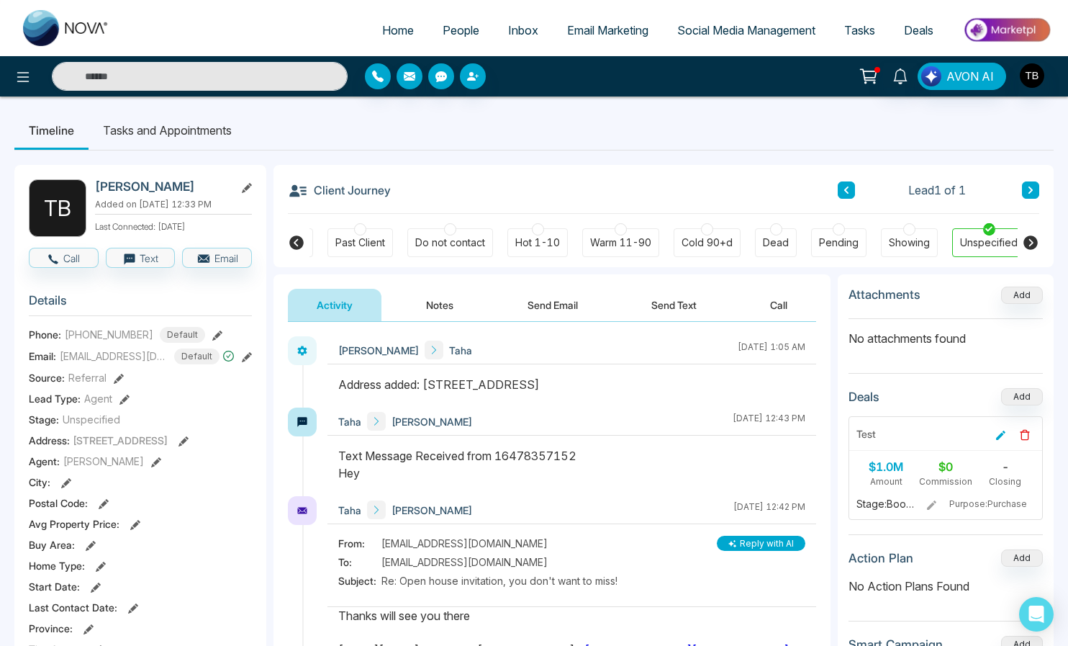
click at [64, 484] on icon at bounding box center [66, 483] width 10 height 10
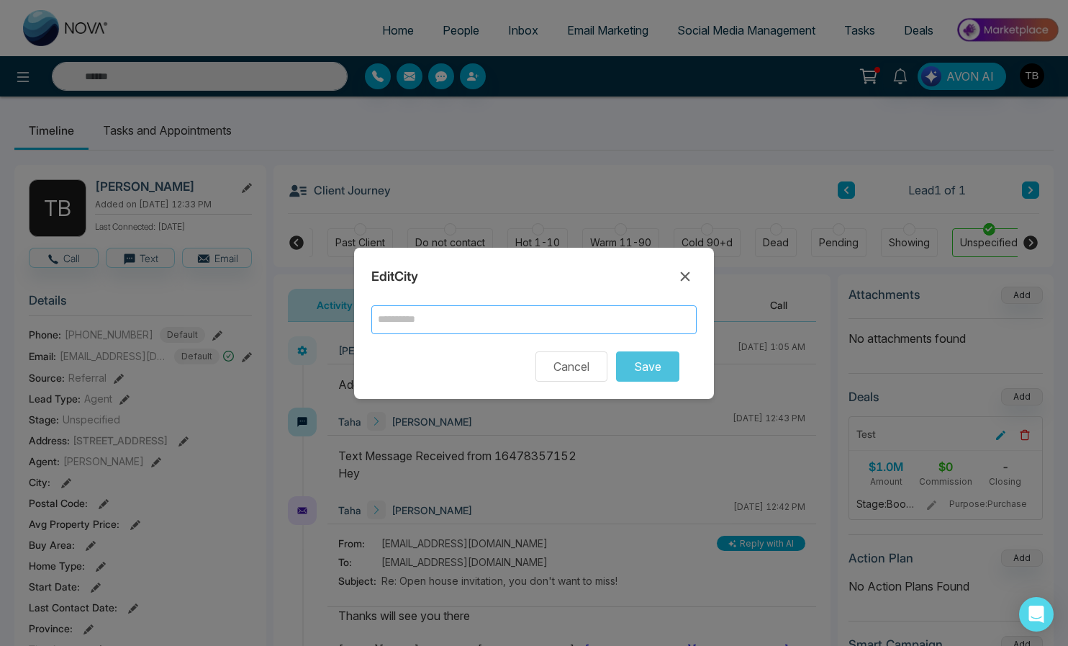
click at [423, 309] on input "text" at bounding box center [533, 319] width 325 height 29
type input "**********"
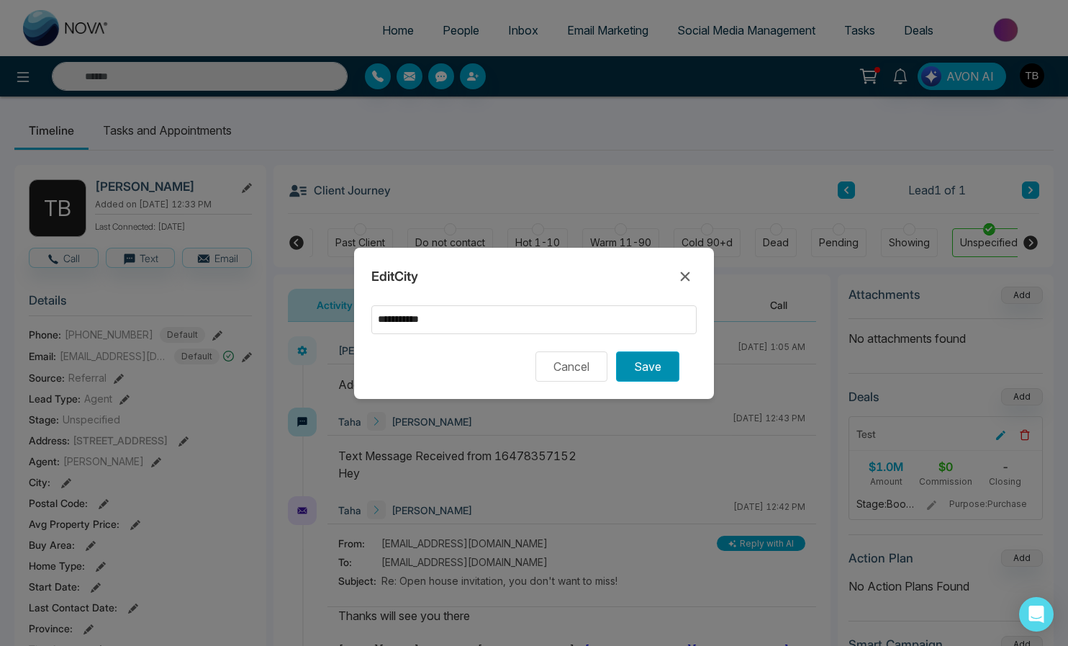
click at [640, 375] on button "Save" at bounding box center [647, 366] width 63 height 30
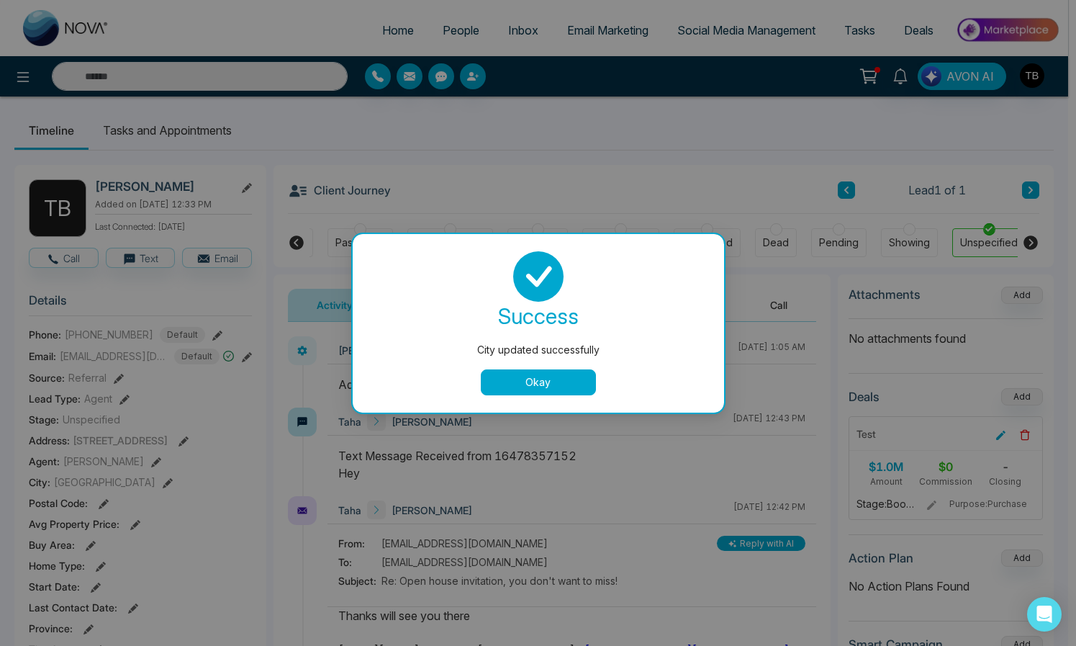
click at [507, 394] on button "Okay" at bounding box center [538, 382] width 115 height 26
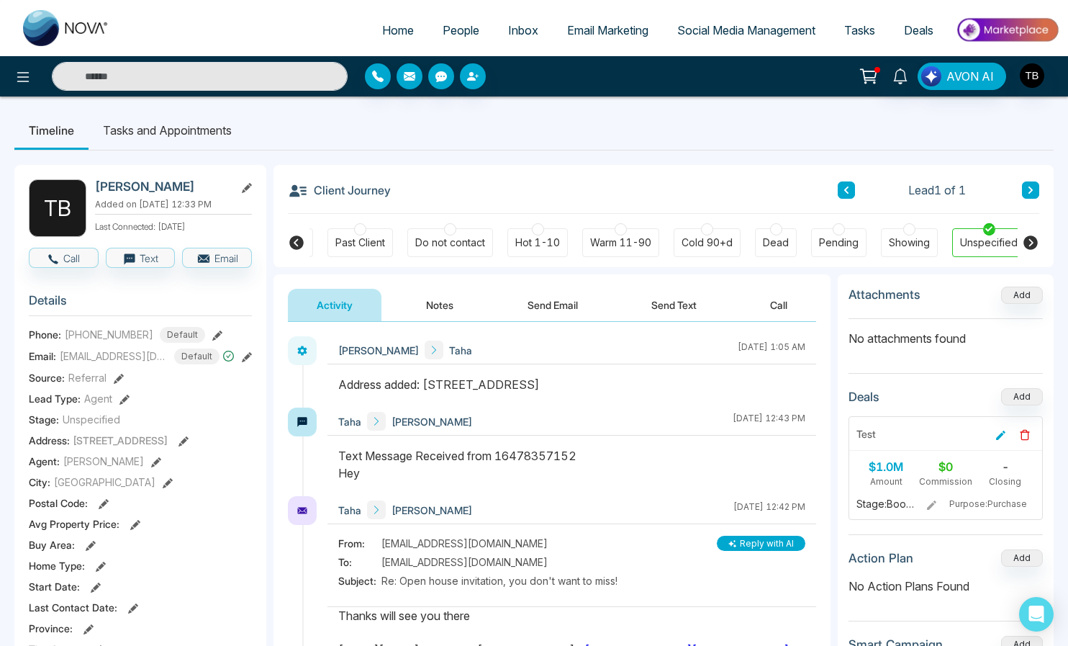
click at [99, 508] on icon at bounding box center [104, 504] width 10 height 10
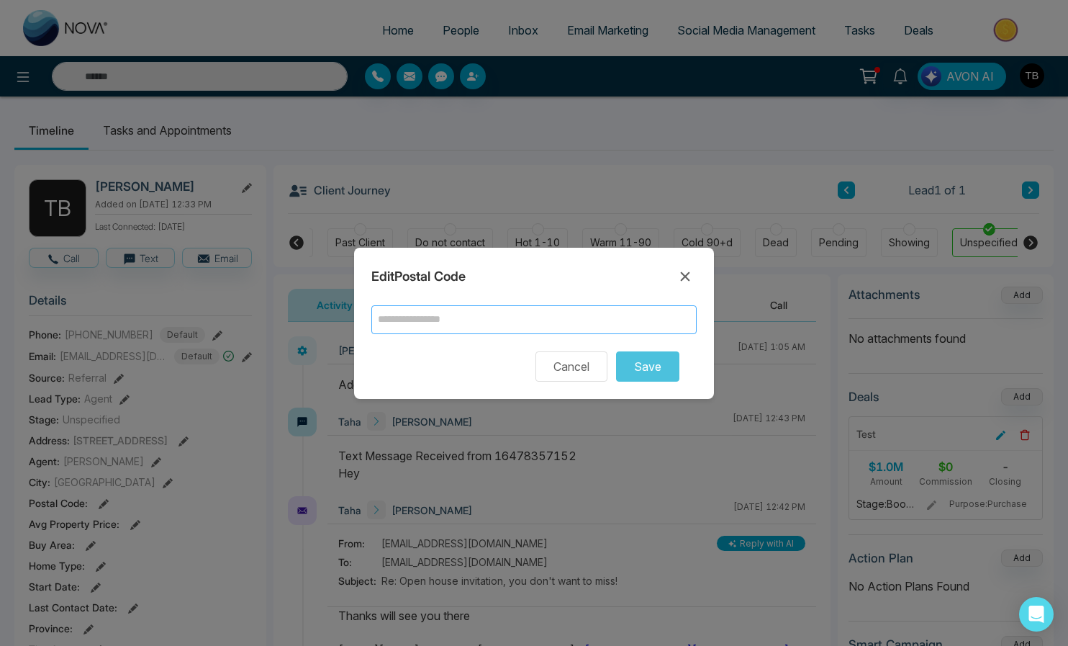
click at [457, 317] on input "text" at bounding box center [533, 319] width 325 height 29
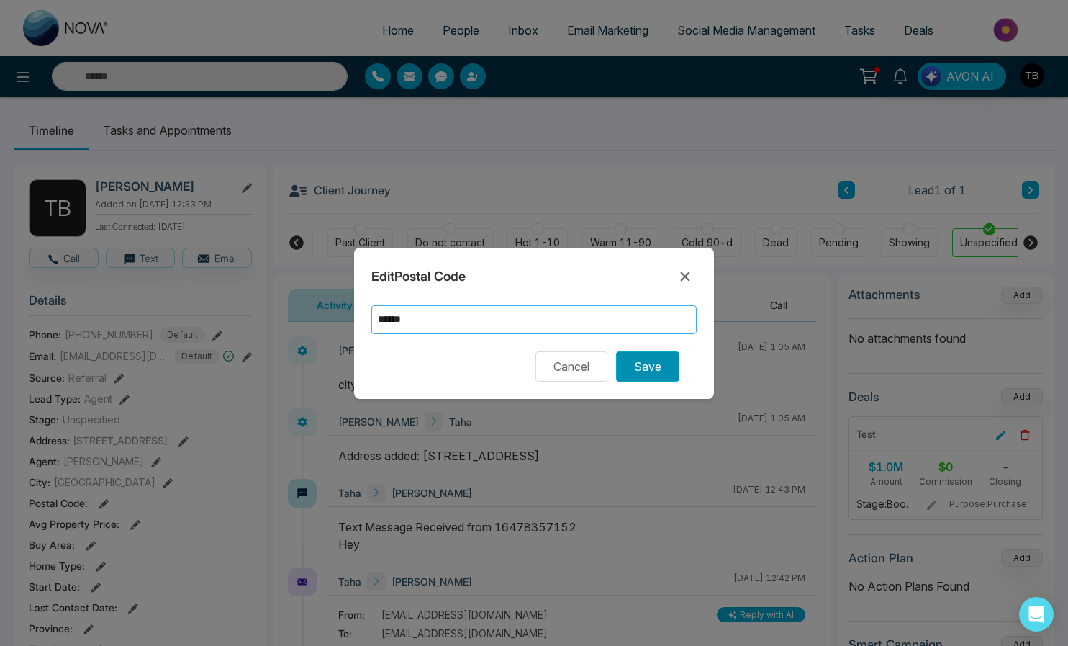
type input "******"
click at [665, 363] on button "Save" at bounding box center [647, 366] width 63 height 30
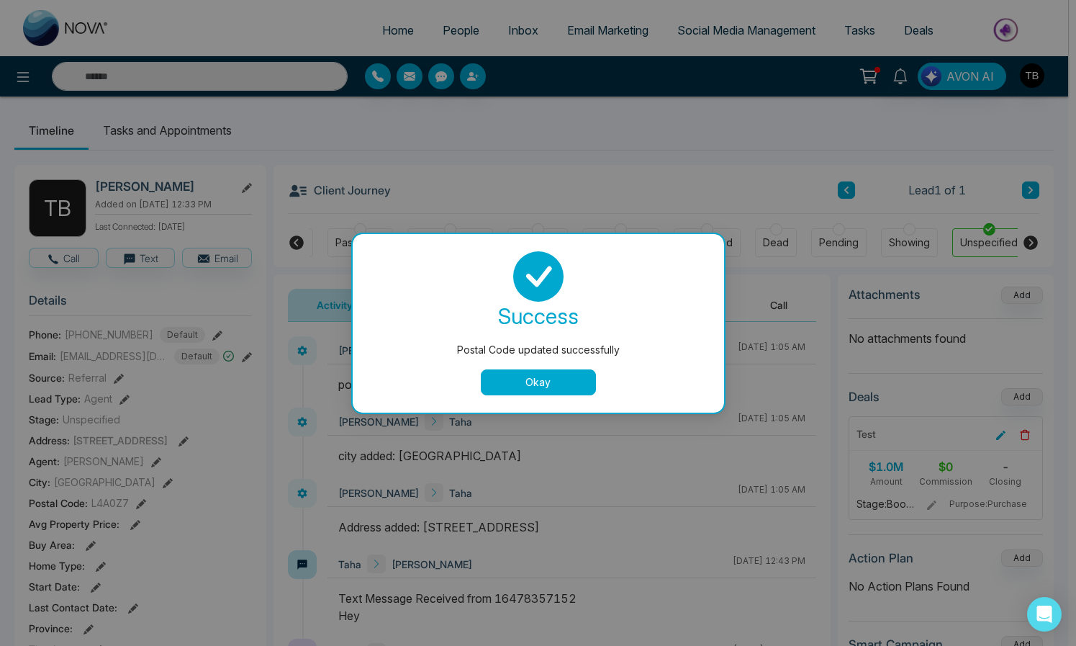
click at [519, 387] on button "Okay" at bounding box center [538, 382] width 115 height 26
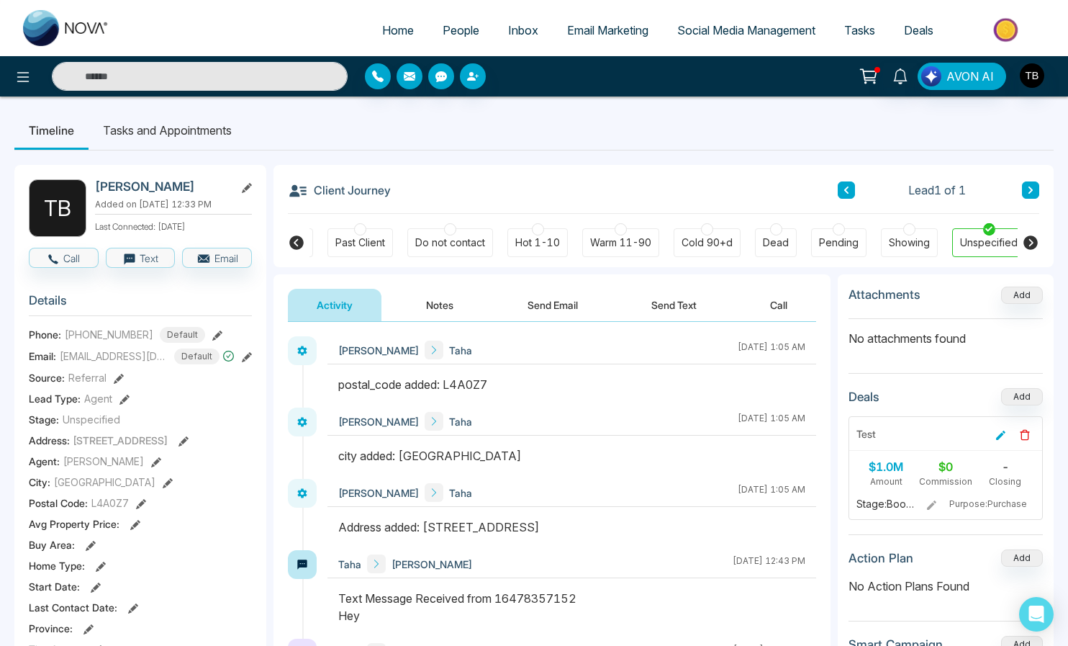
click at [130, 528] on icon at bounding box center [135, 525] width 10 height 10
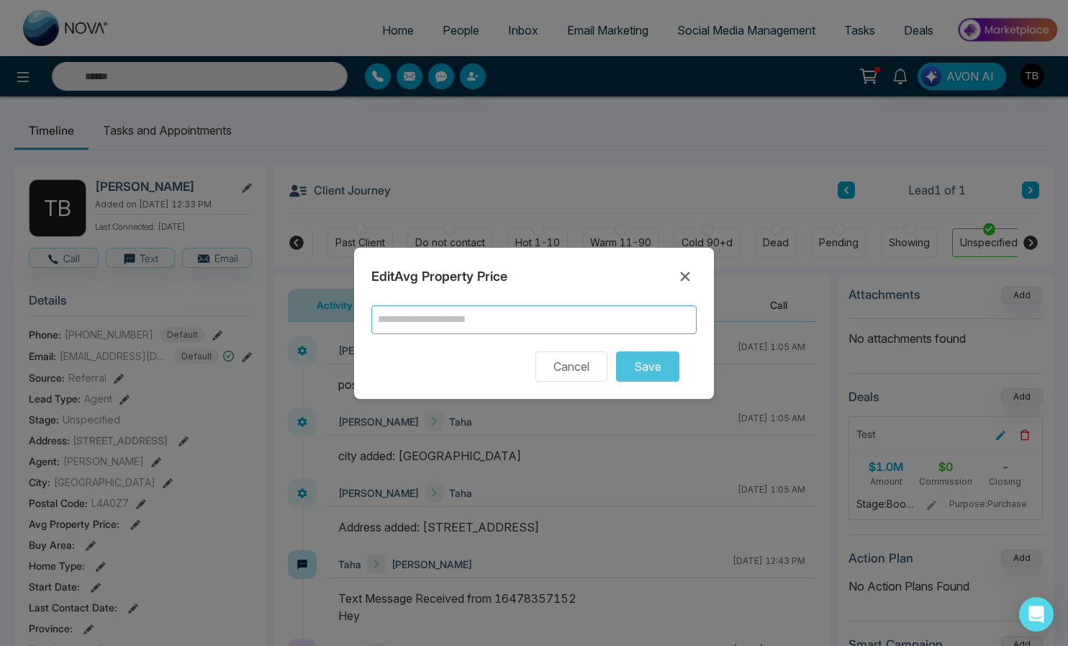
click at [453, 323] on input "text" at bounding box center [533, 319] width 325 height 29
type input "*********"
click at [633, 368] on button "Save" at bounding box center [647, 366] width 63 height 30
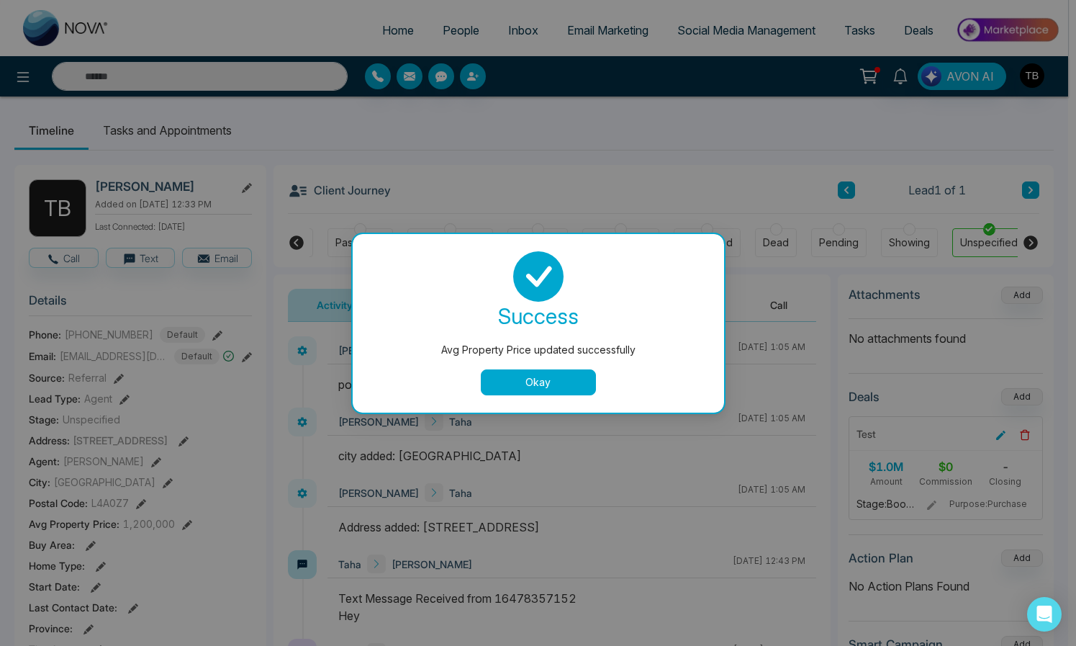
click at [551, 387] on button "Okay" at bounding box center [538, 382] width 115 height 26
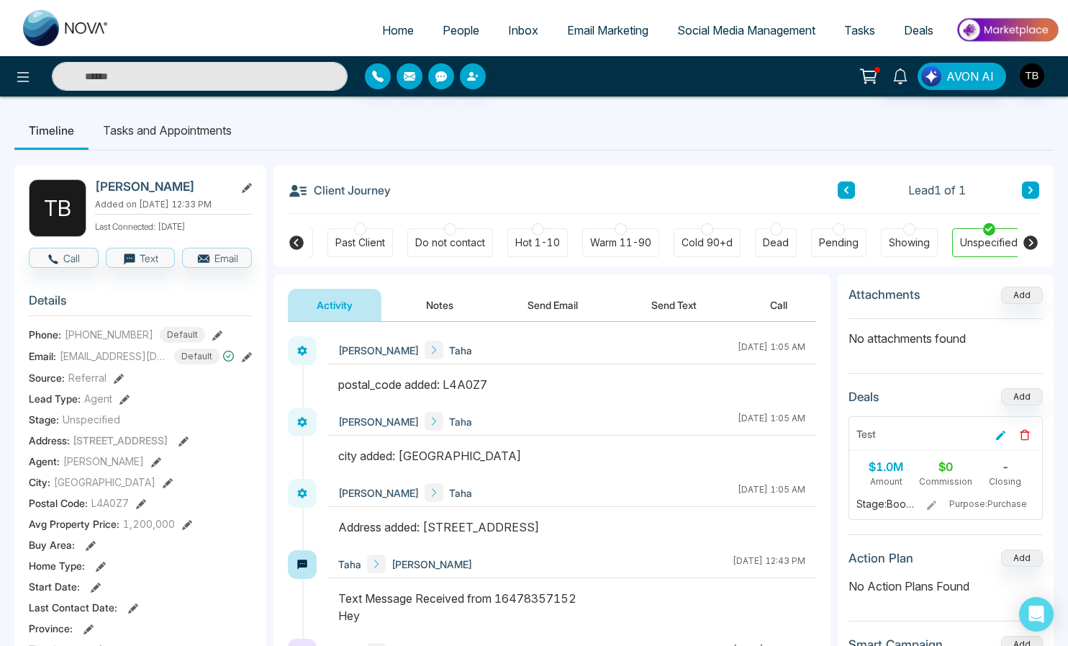
click at [99, 569] on icon at bounding box center [101, 566] width 10 height 10
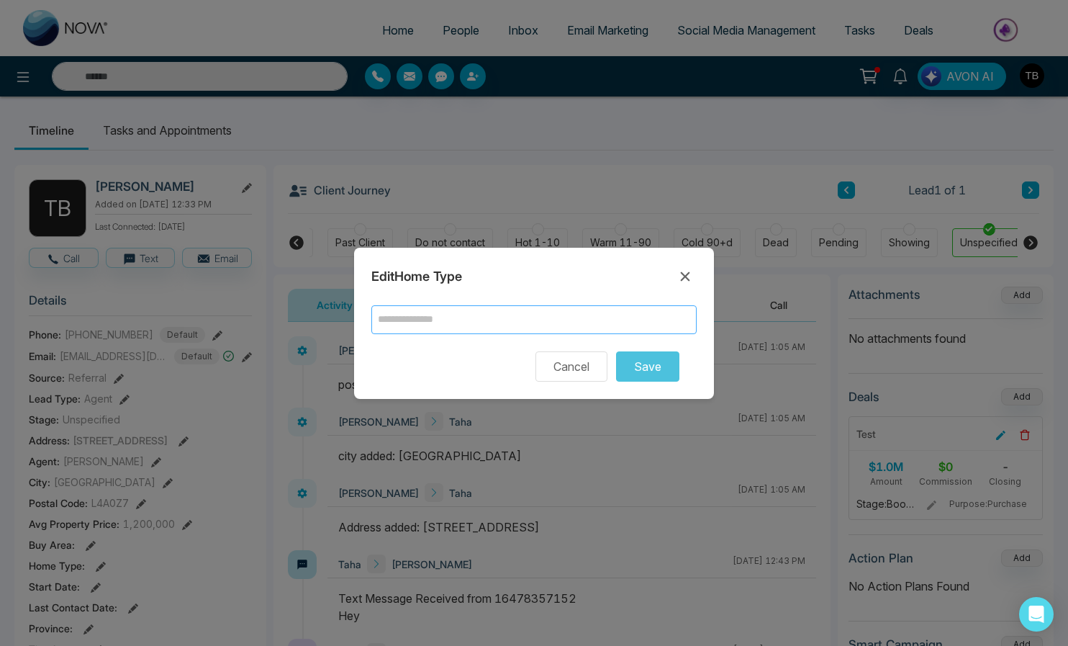
click at [459, 317] on input "text" at bounding box center [533, 319] width 325 height 29
type input "*"
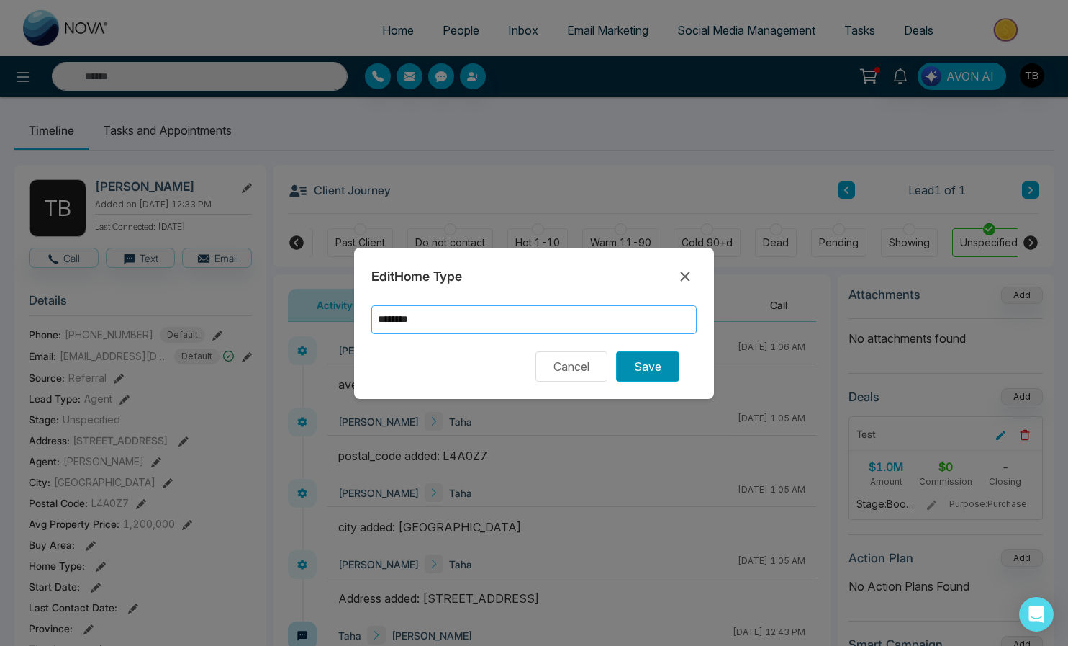
type input "********"
click at [637, 364] on button "Save" at bounding box center [647, 366] width 63 height 30
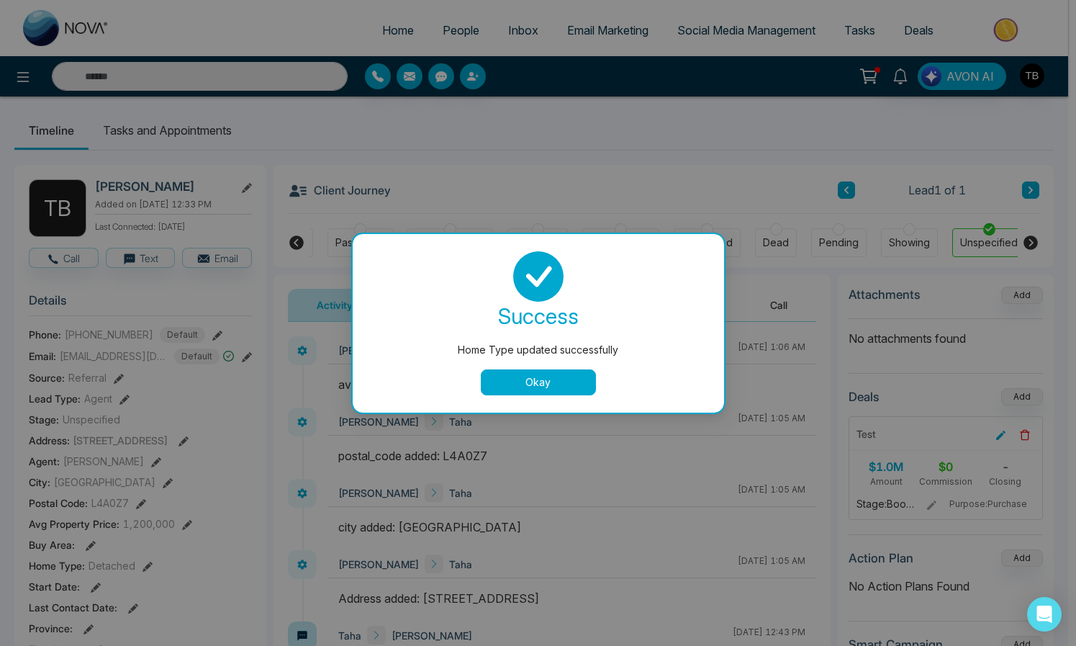
click at [496, 380] on button "Okay" at bounding box center [538, 382] width 115 height 26
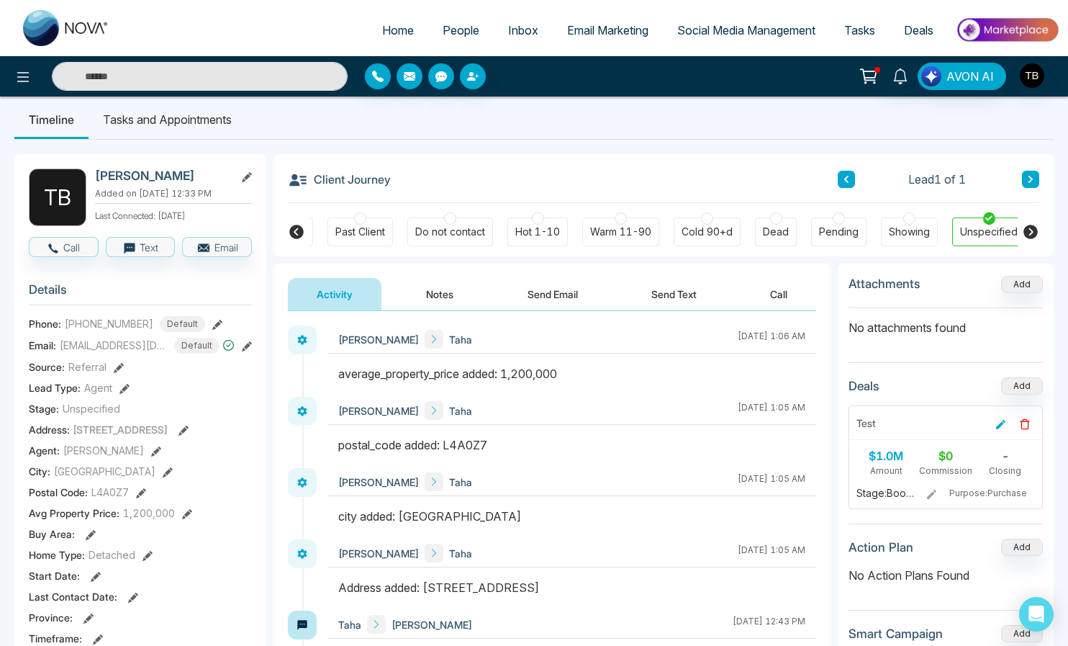
scroll to position [176, 0]
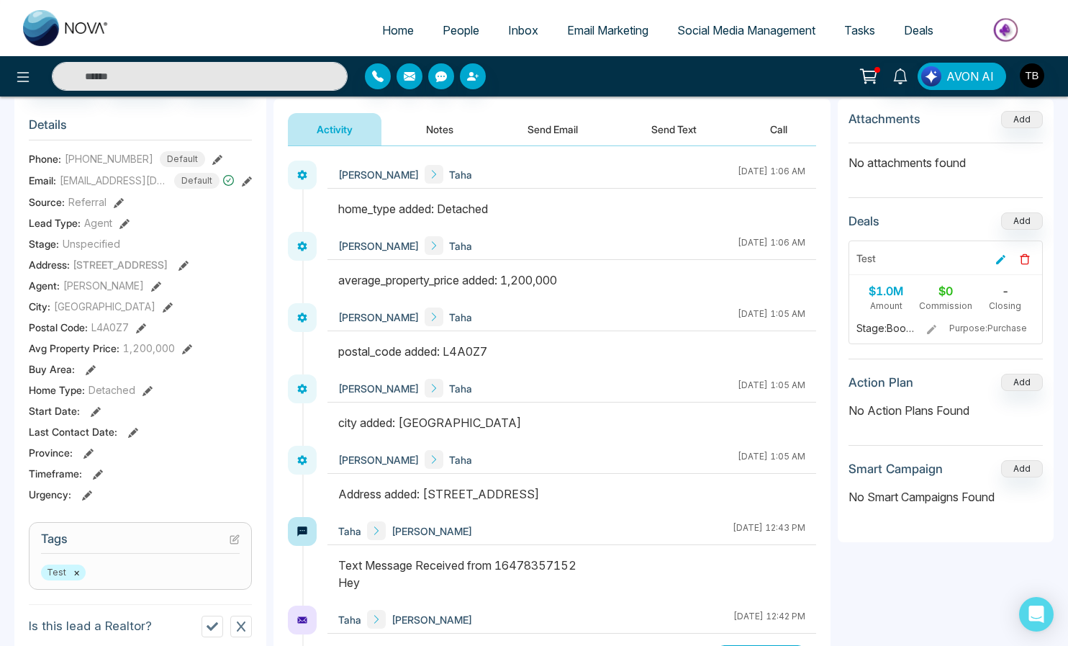
click at [85, 459] on icon at bounding box center [89, 453] width 10 height 10
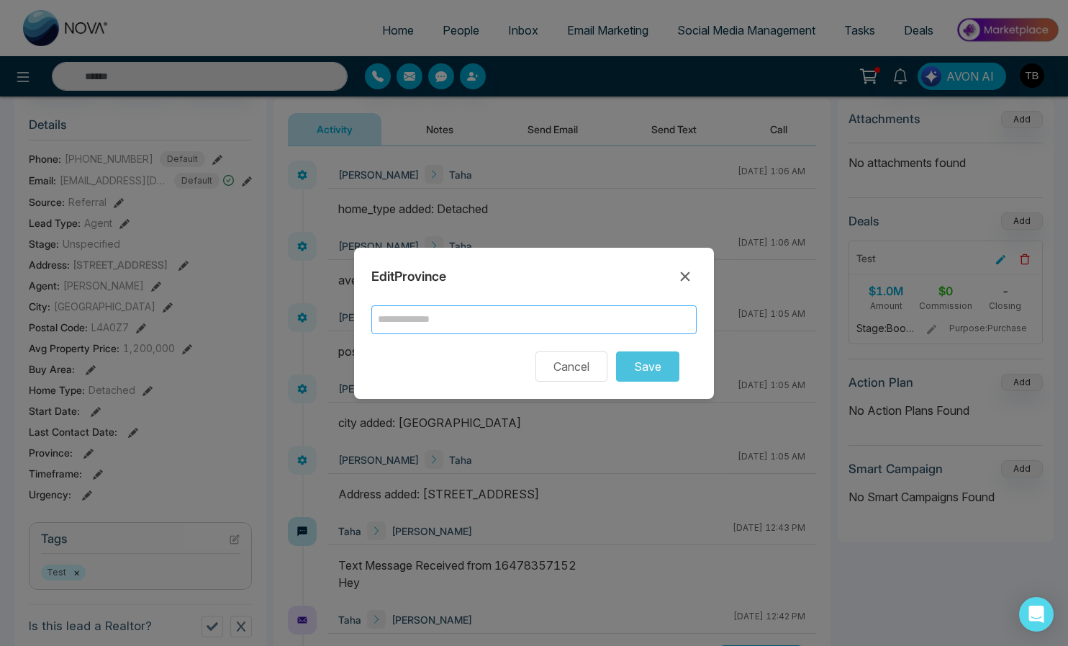
click at [508, 322] on input "text" at bounding box center [533, 319] width 325 height 29
type input "**"
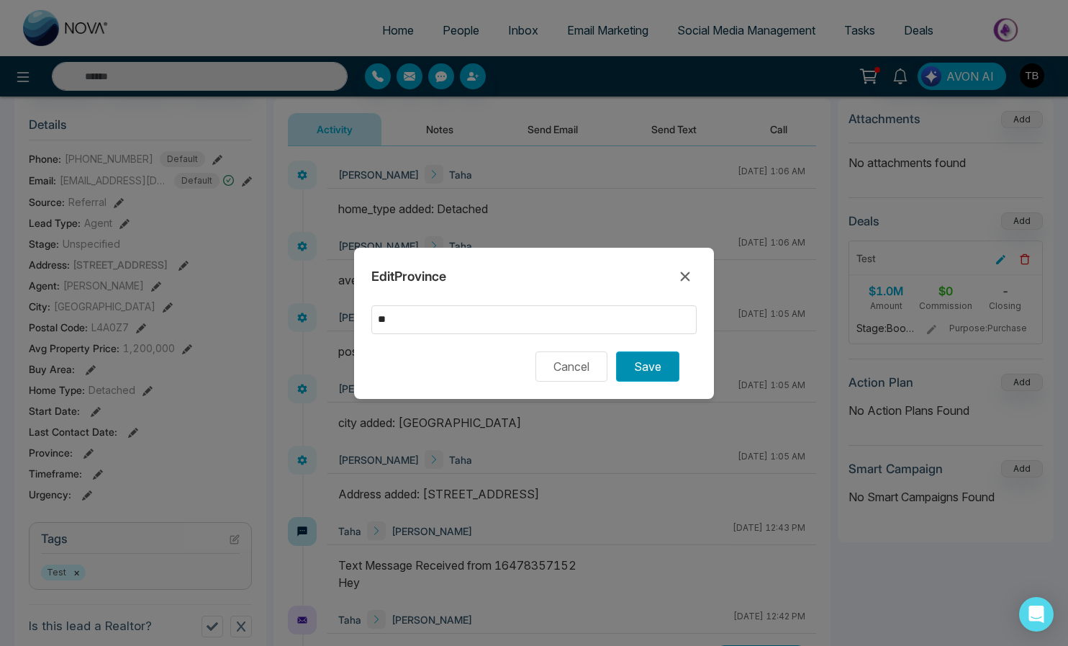
click at [643, 369] on button "Save" at bounding box center [647, 366] width 63 height 30
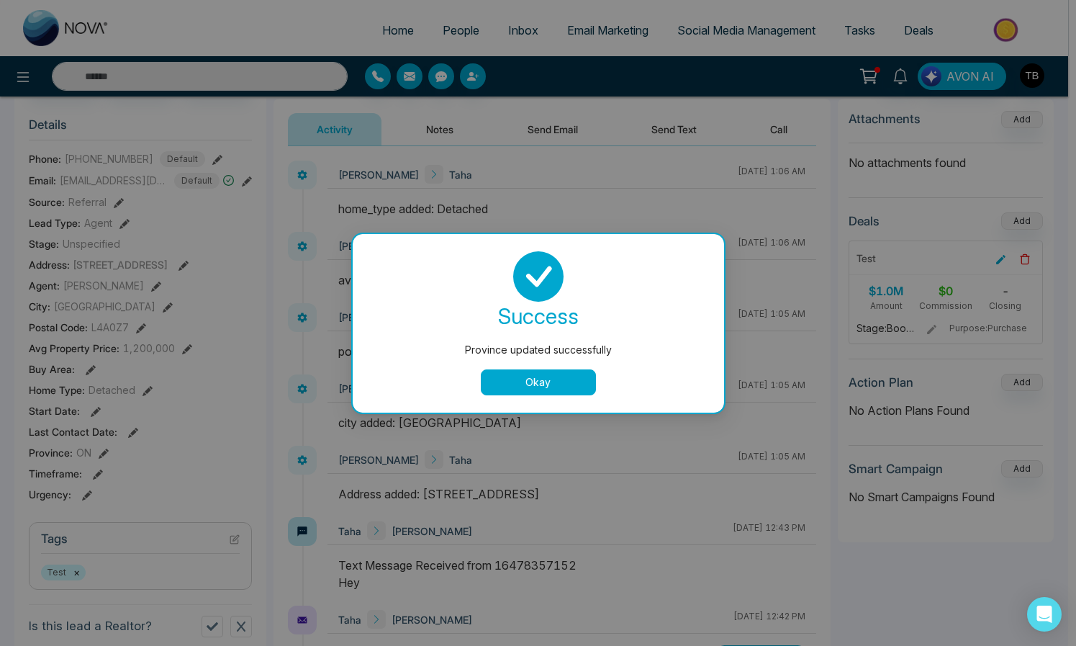
click at [533, 378] on button "Okay" at bounding box center [538, 382] width 115 height 26
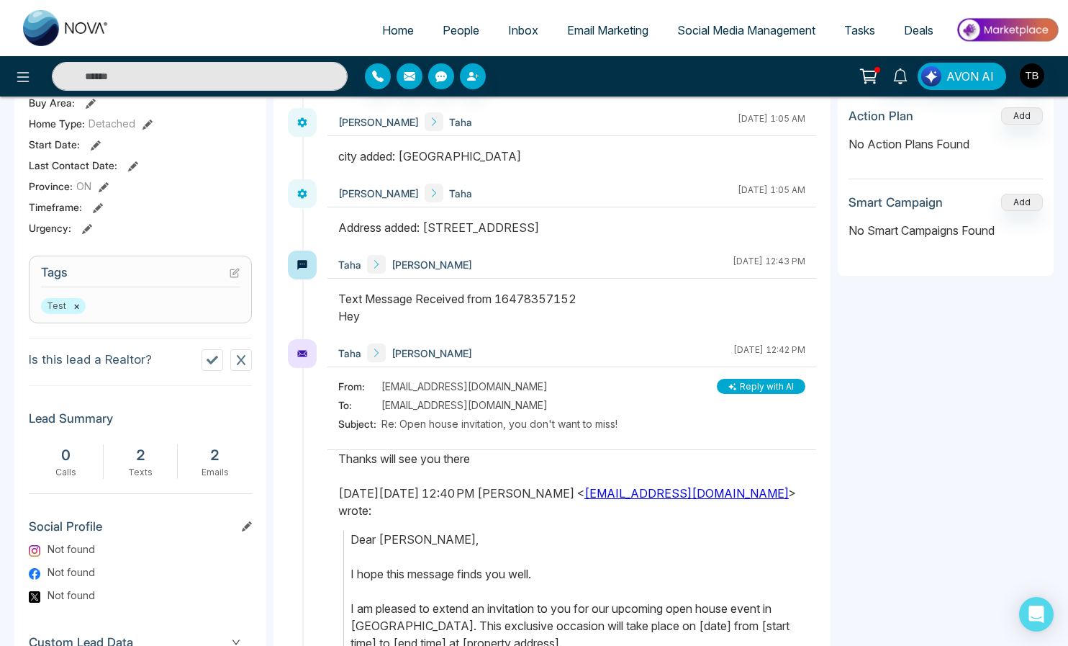
scroll to position [420, 0]
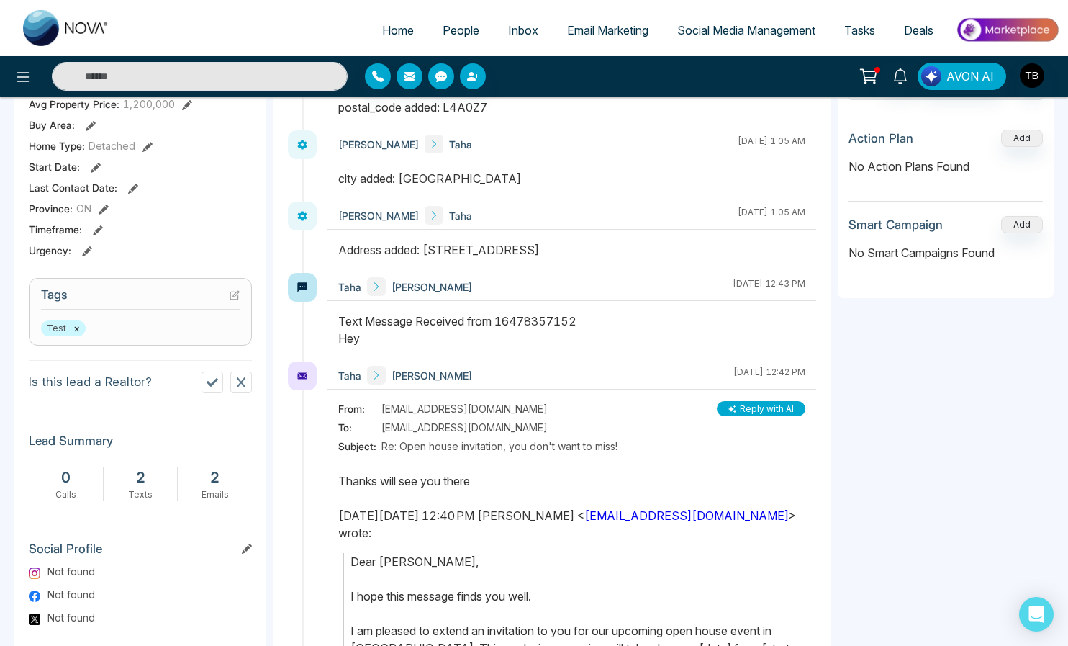
click at [76, 331] on button "×" at bounding box center [76, 328] width 6 height 13
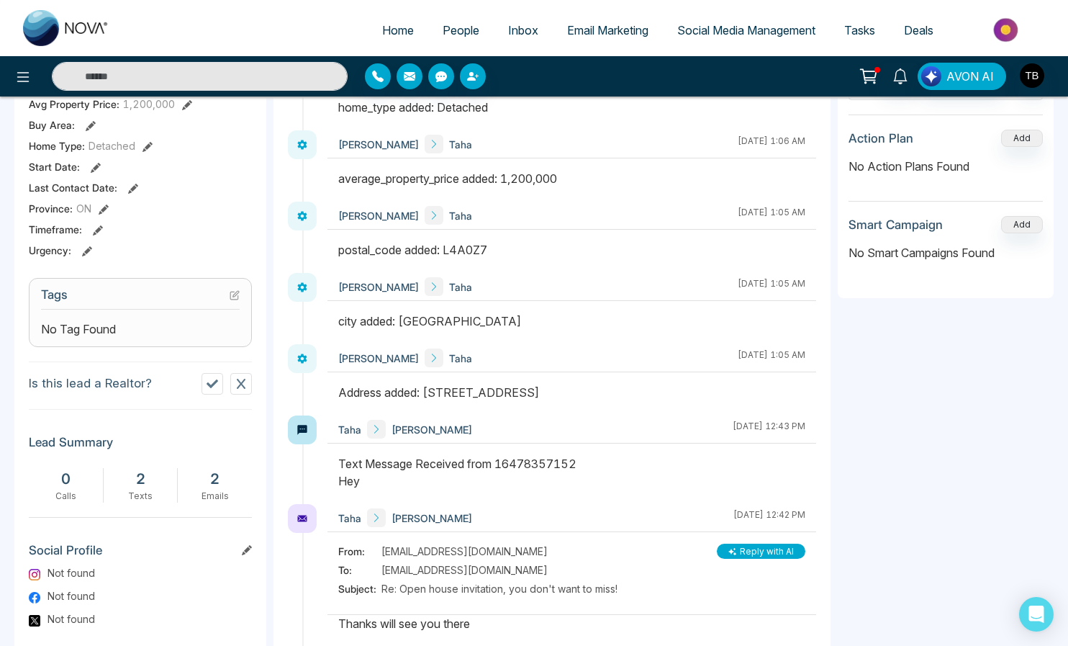
click at [87, 294] on h3 "Tags" at bounding box center [140, 298] width 199 height 22
click at [116, 335] on span "No Tag Found" at bounding box center [78, 328] width 75 height 17
click at [209, 389] on icon at bounding box center [213, 384] width 12 height 12
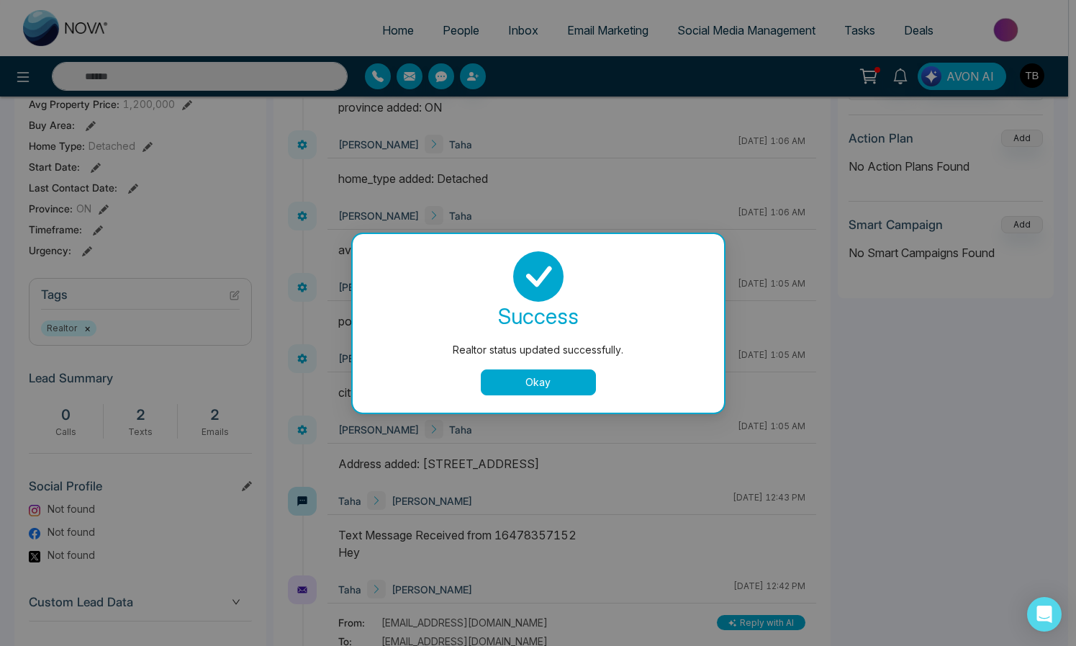
click at [538, 383] on button "Okay" at bounding box center [538, 382] width 115 height 26
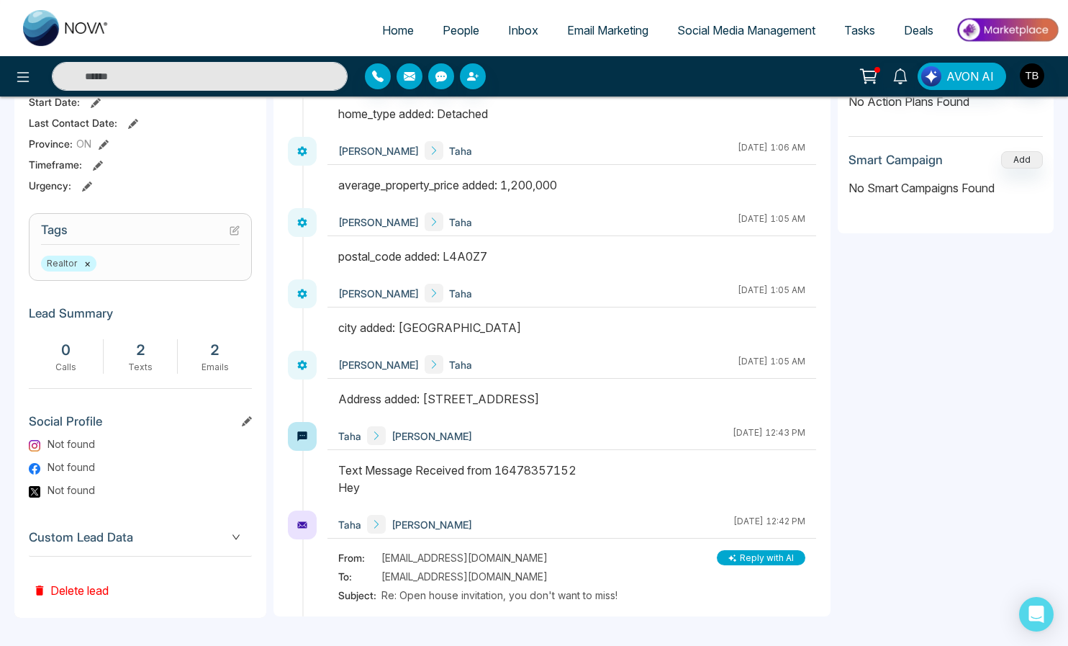
scroll to position [488, 0]
click at [36, 441] on img at bounding box center [35, 445] width 12 height 12
click at [39, 459] on span at bounding box center [35, 466] width 12 height 17
click at [35, 484] on span at bounding box center [35, 489] width 12 height 17
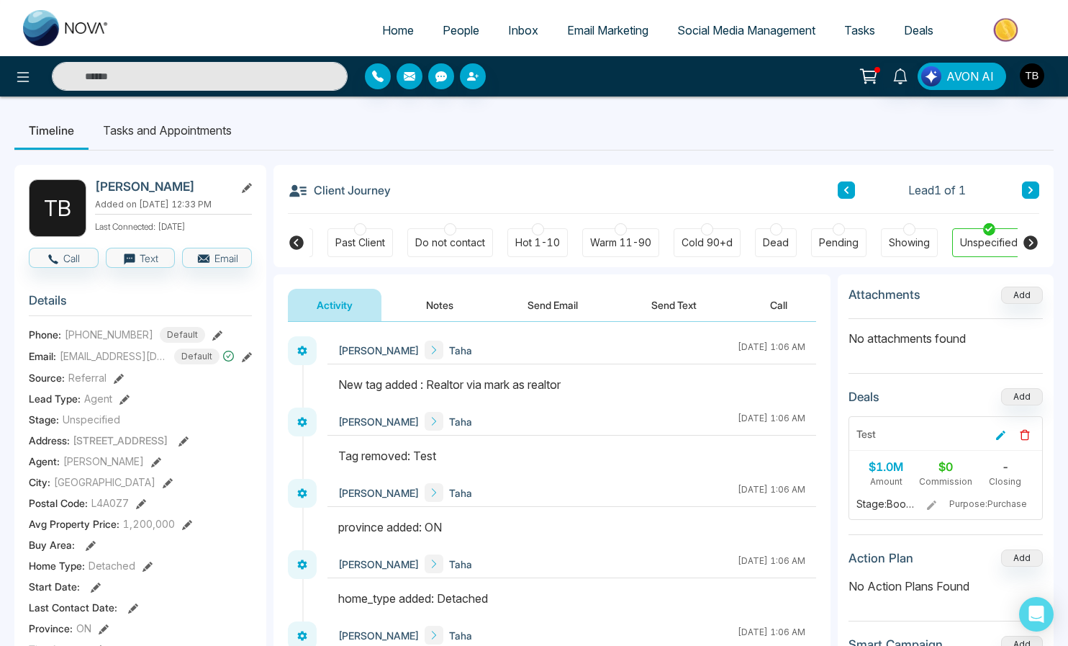
click at [1031, 248] on icon at bounding box center [1031, 242] width 14 height 14
click at [446, 312] on button "Notes" at bounding box center [439, 305] width 85 height 32
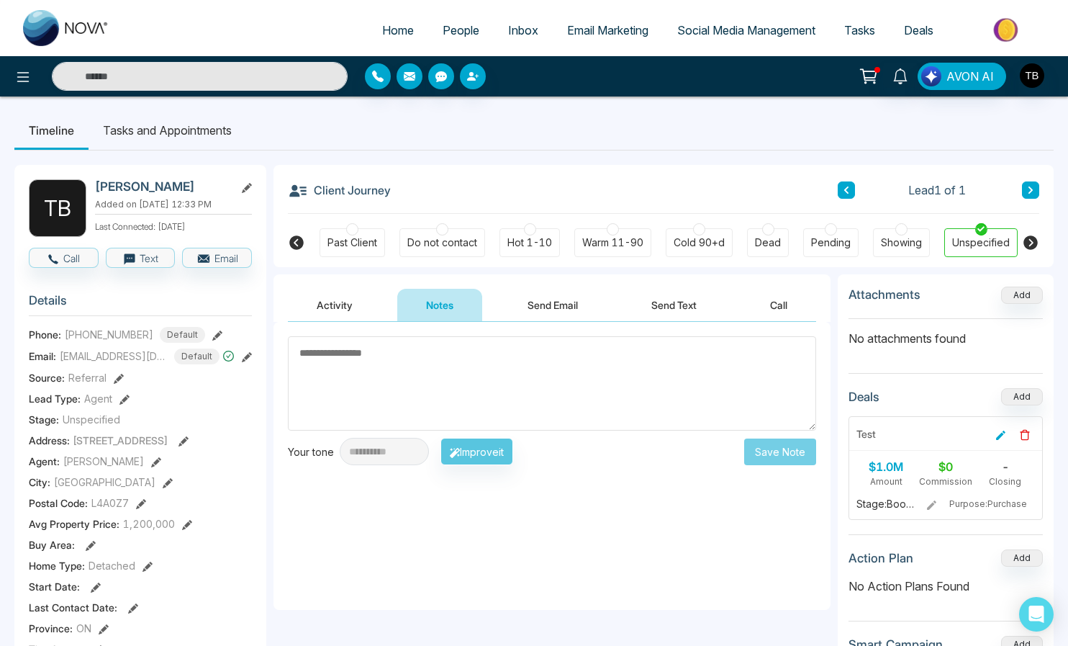
click at [325, 306] on button "Activity" at bounding box center [335, 305] width 94 height 32
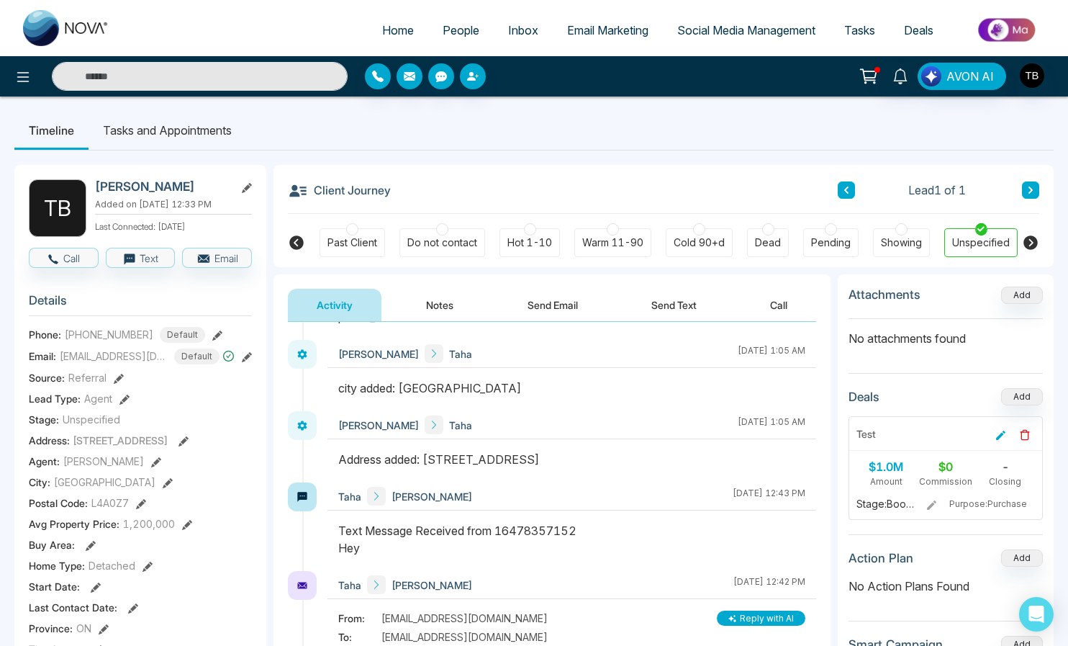
scroll to position [351, 0]
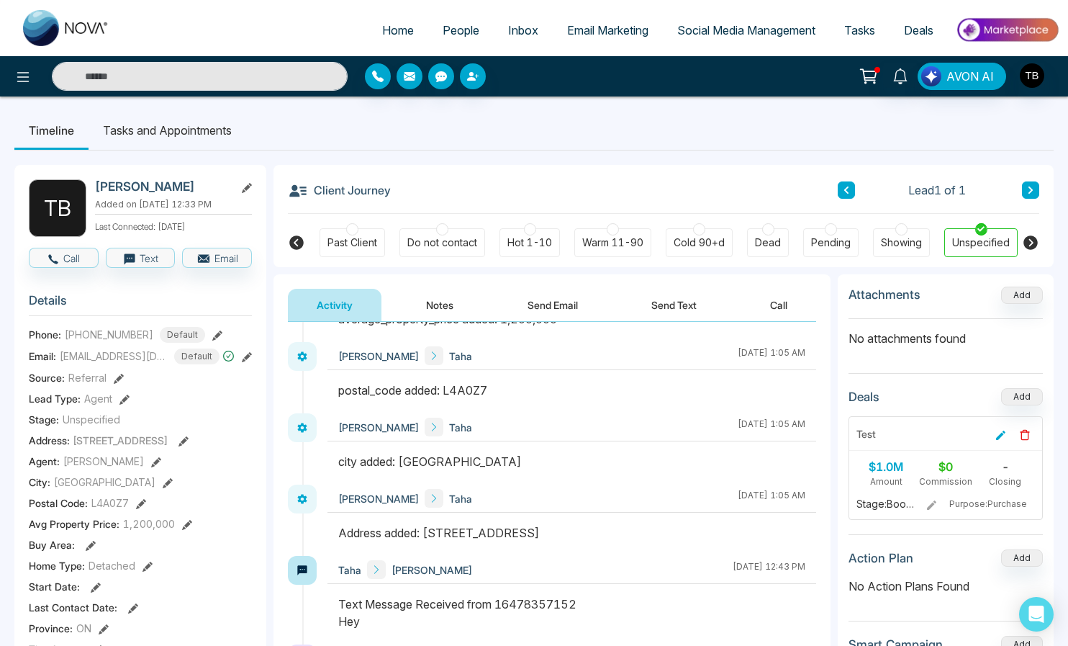
click at [430, 307] on button "Notes" at bounding box center [439, 305] width 85 height 32
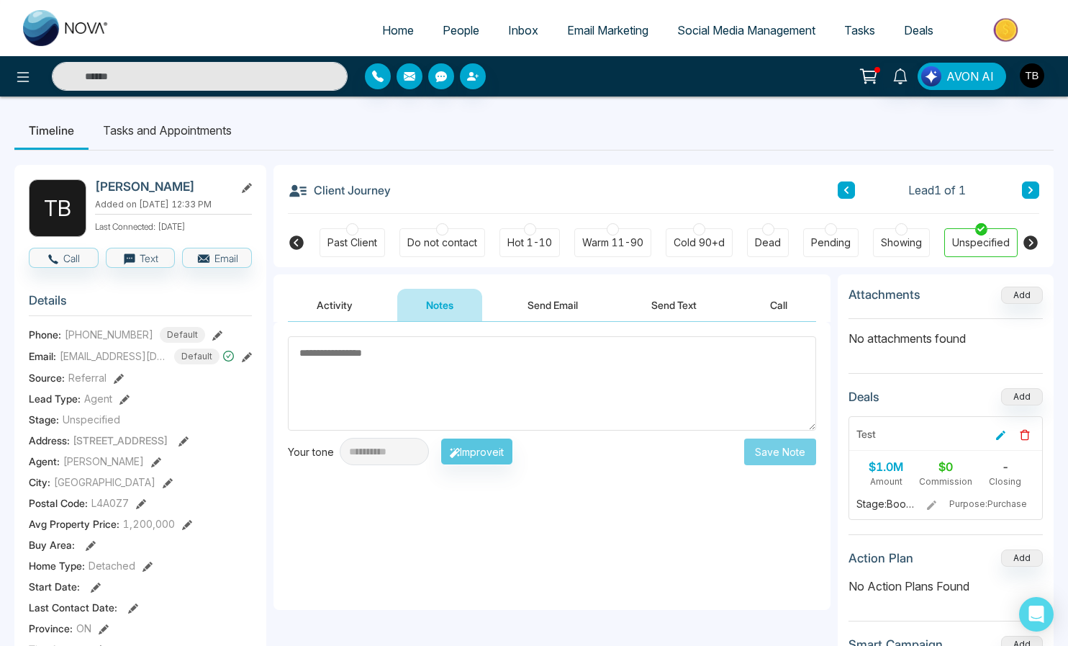
click at [524, 312] on button "Send Email" at bounding box center [553, 305] width 108 height 32
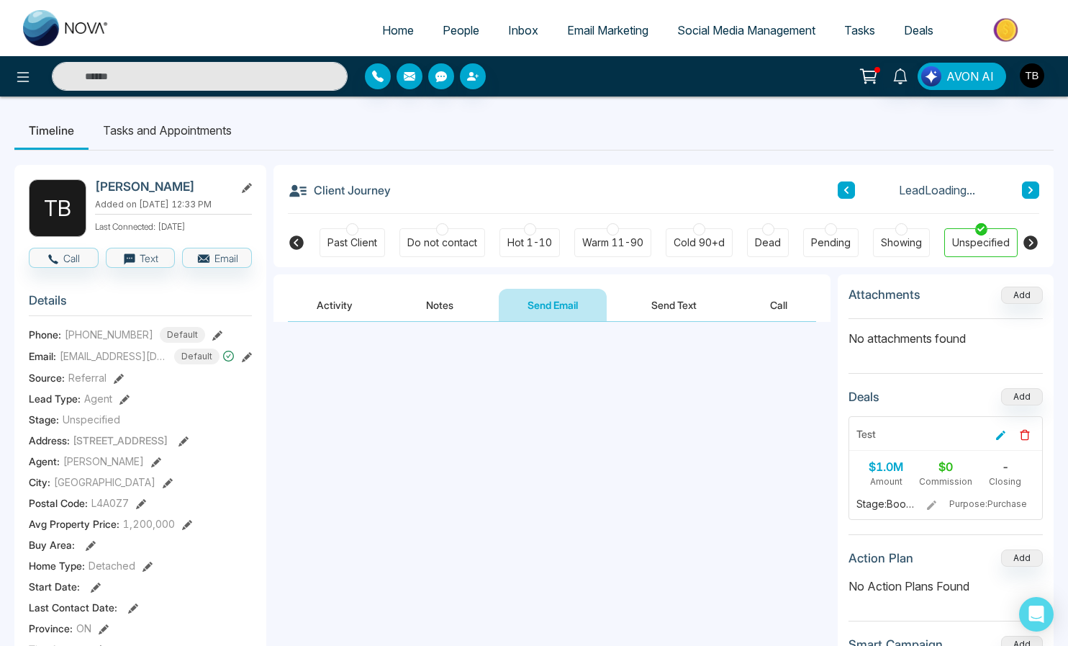
click at [666, 303] on button "Send Text" at bounding box center [674, 305] width 103 height 32
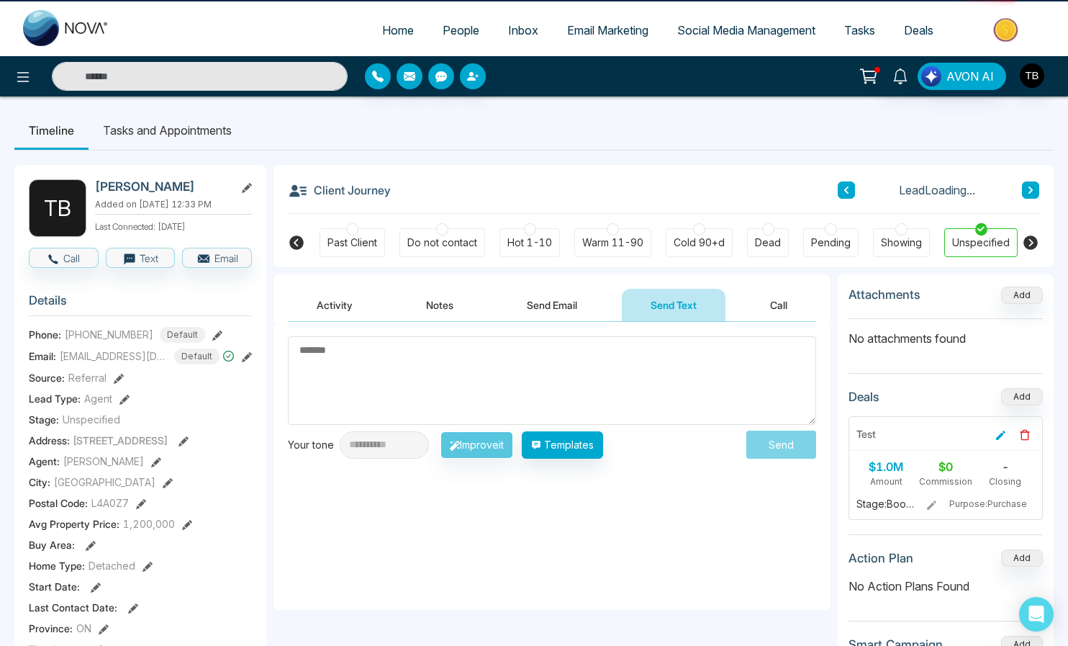
click at [788, 308] on button "Call" at bounding box center [778, 305] width 75 height 32
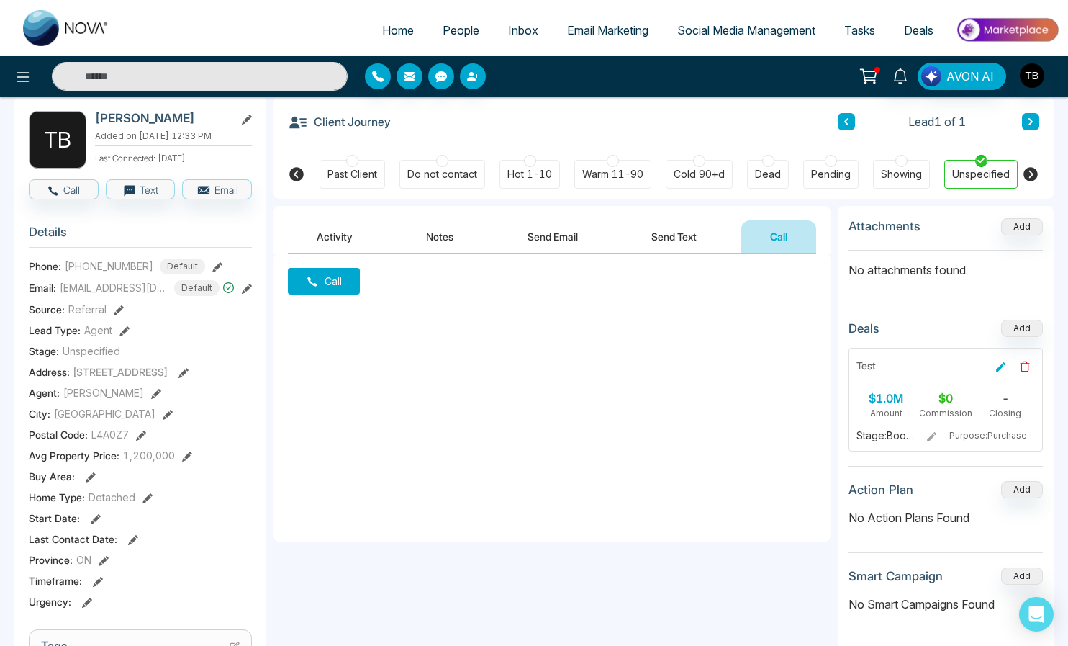
scroll to position [73, 0]
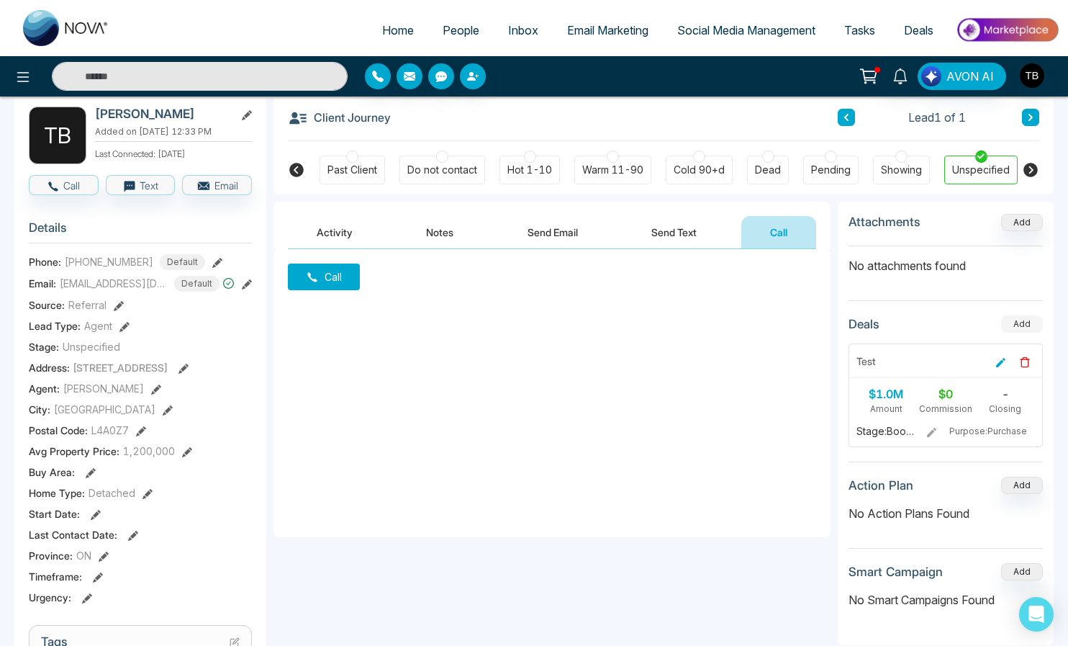
click at [1022, 333] on button "Add" at bounding box center [1022, 323] width 42 height 17
